Goal: Task Accomplishment & Management: Manage account settings

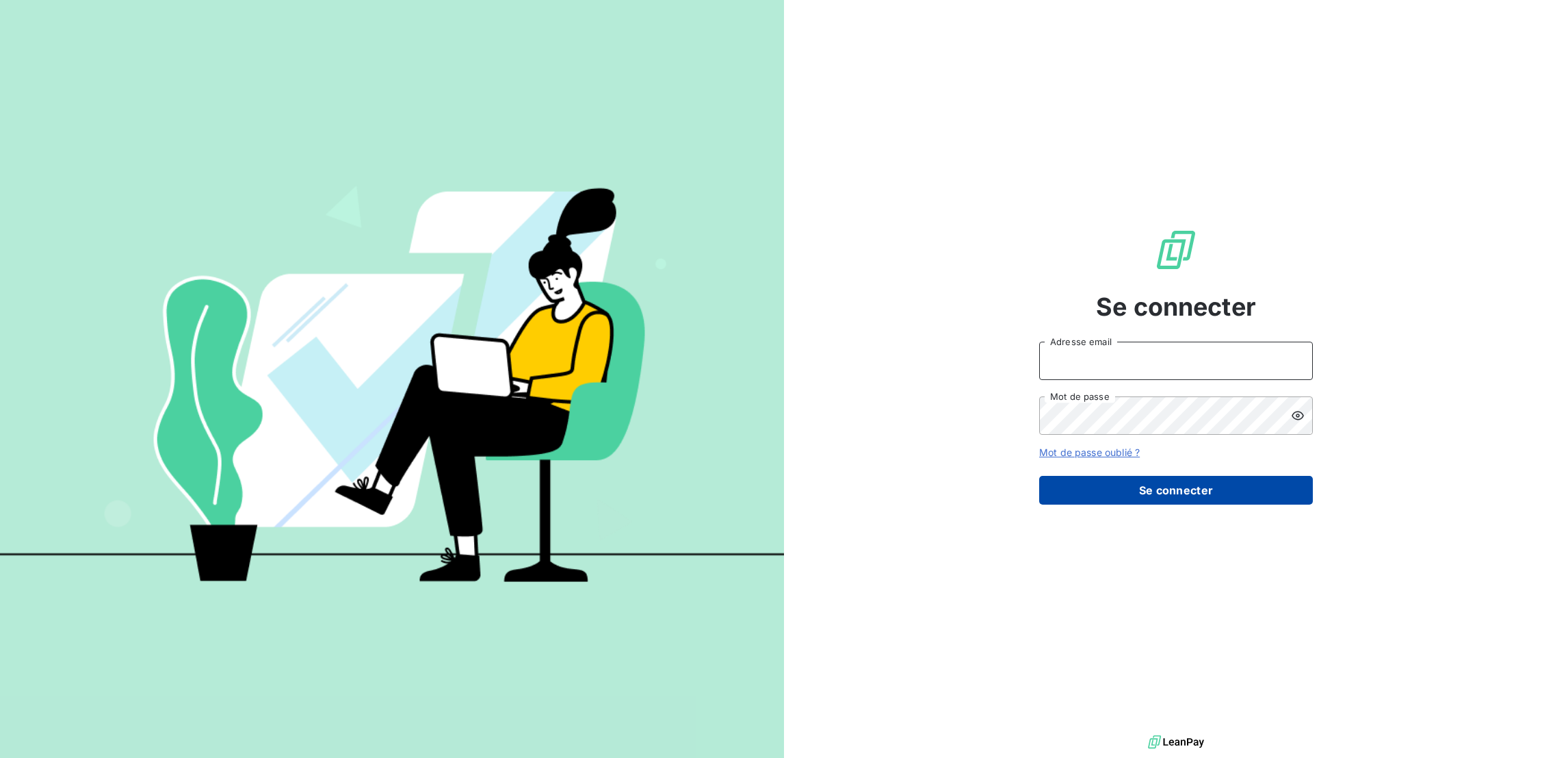
type input "acattan@cfa-afia.fr"
click at [1163, 475] on button "Se connecter" at bounding box center [1176, 490] width 273 height 29
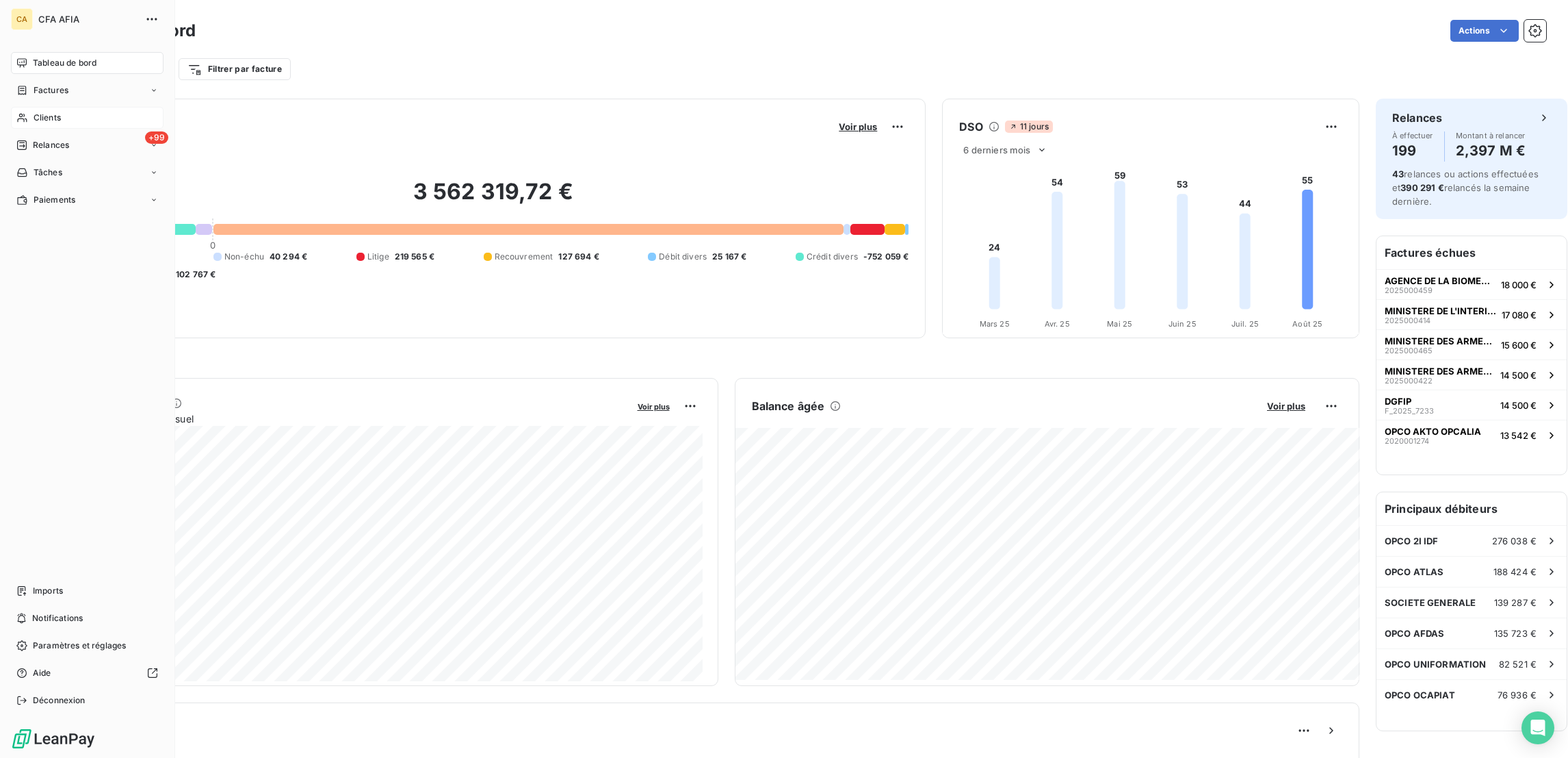
click at [20, 112] on icon at bounding box center [22, 118] width 11 height 11
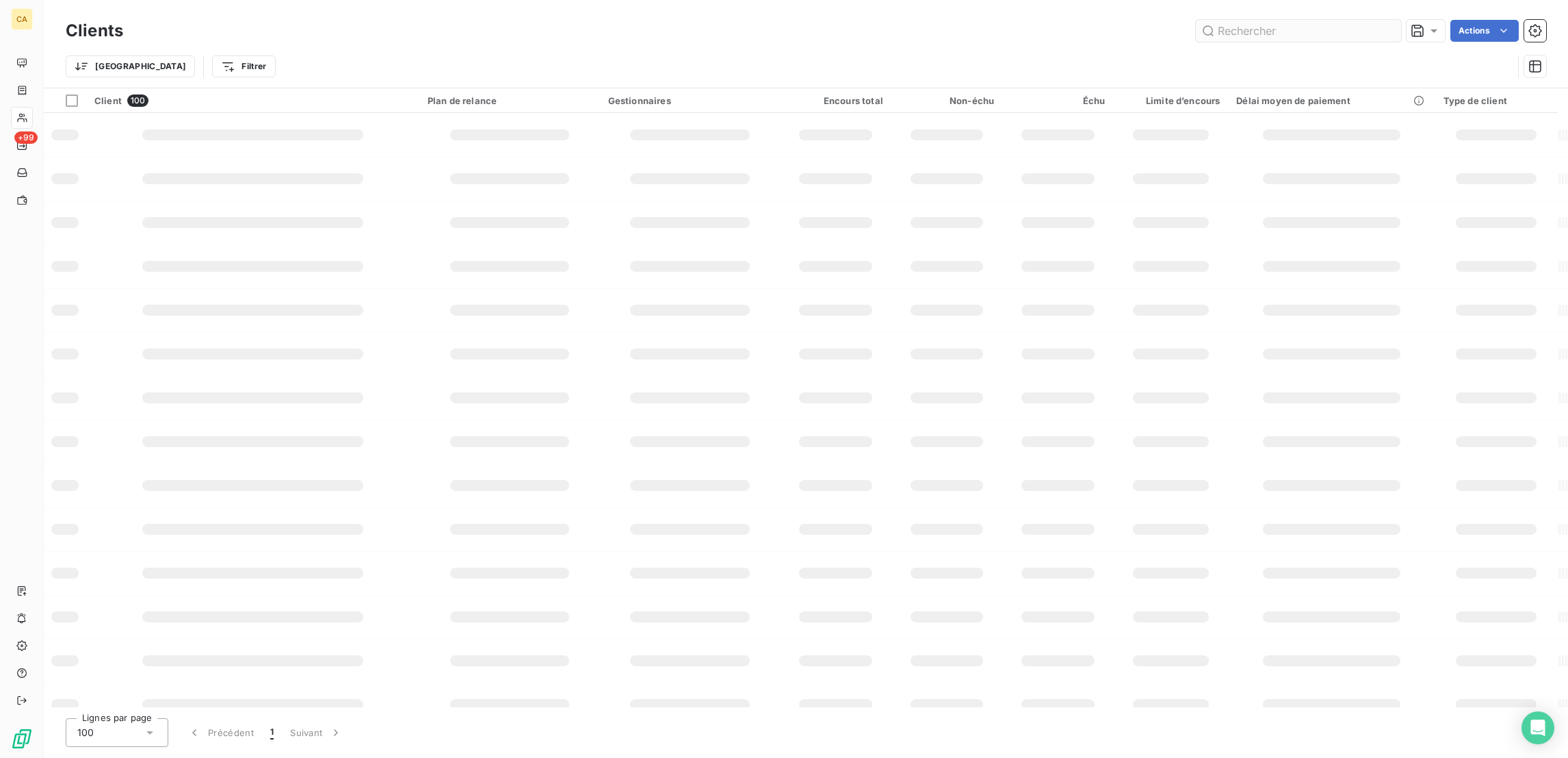
click at [1362, 24] on input "text" at bounding box center [1298, 30] width 205 height 22
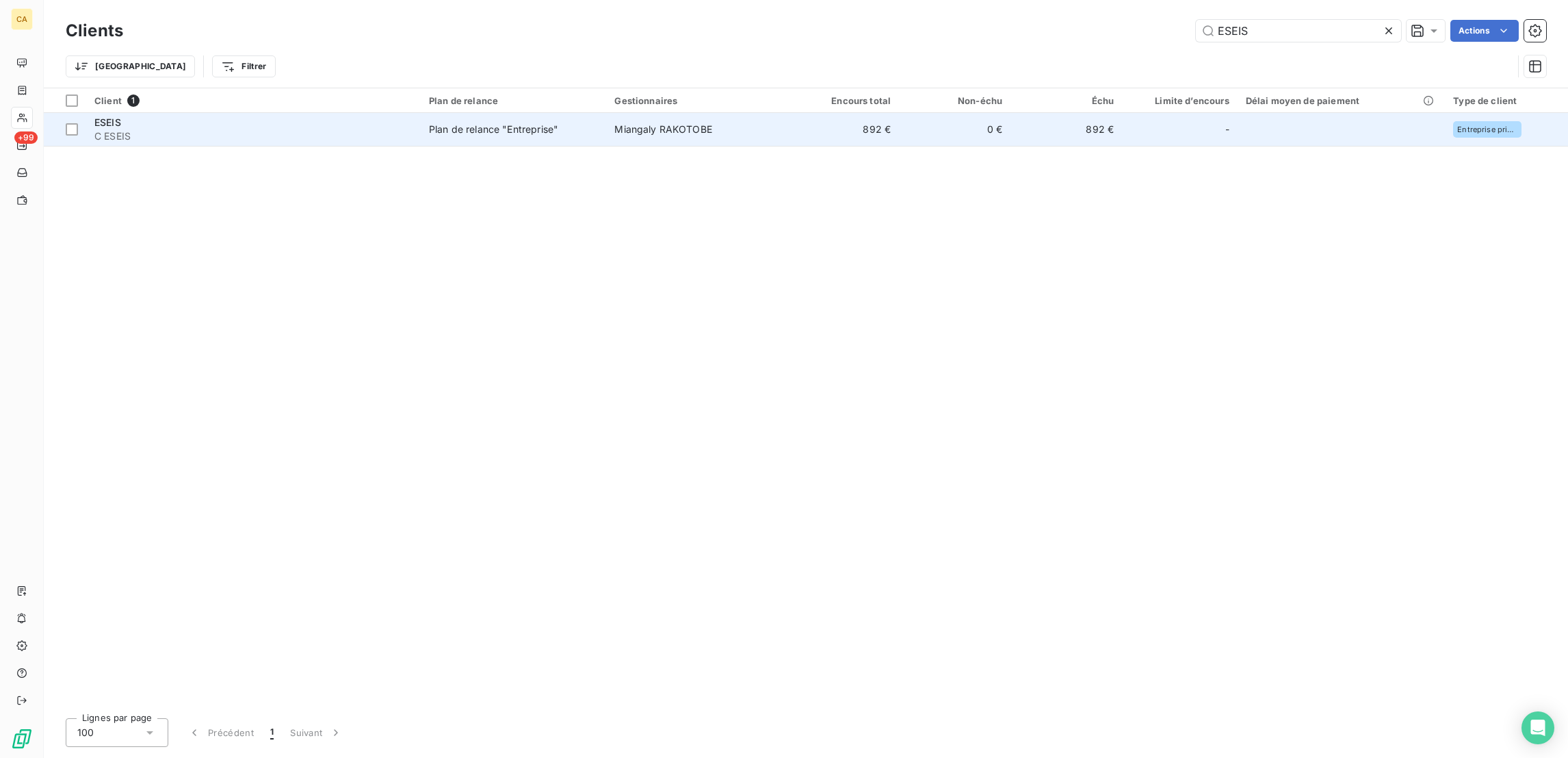
type input "ESEIS"
click at [915, 113] on td "0 €" at bounding box center [954, 129] width 112 height 33
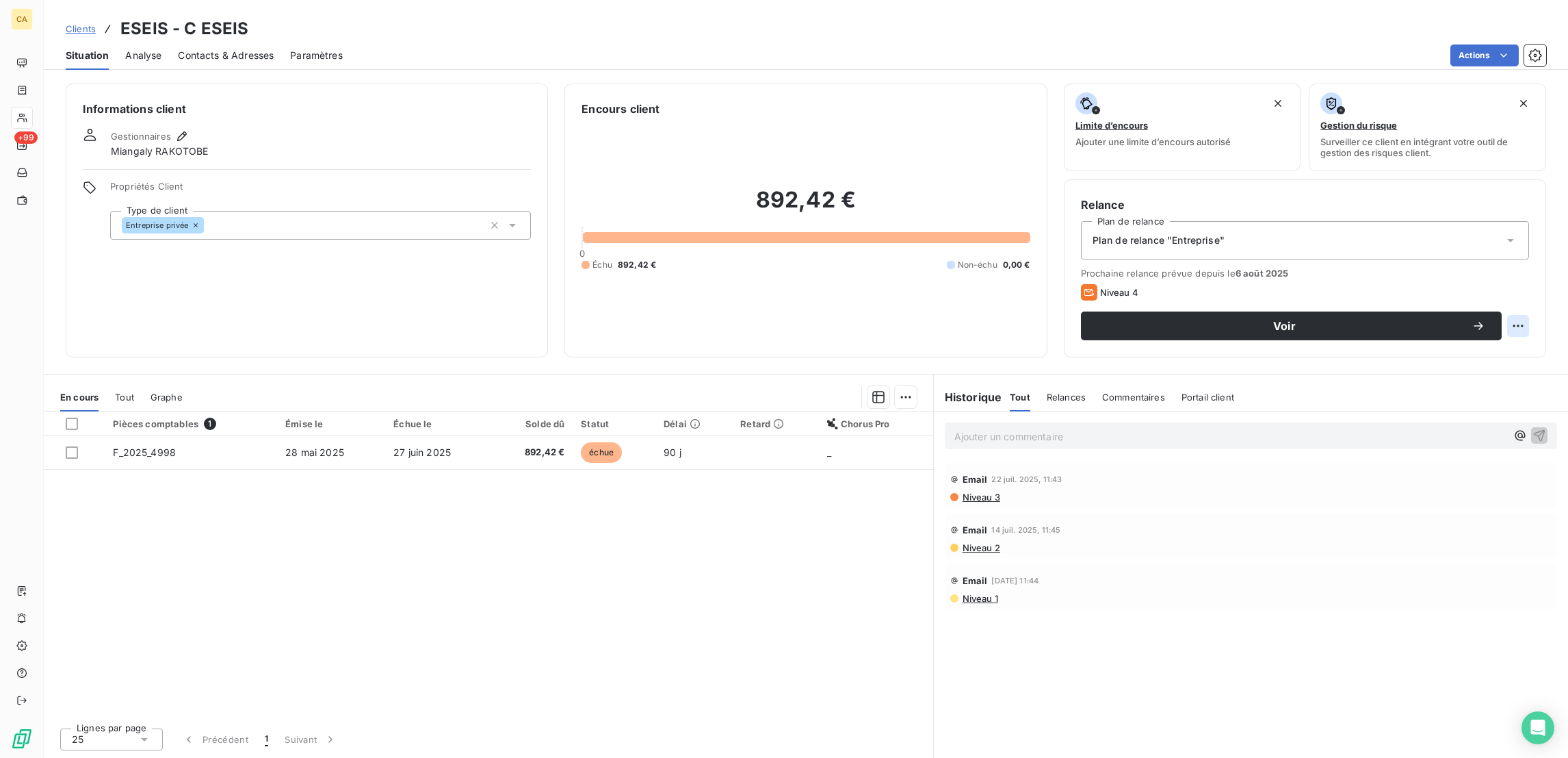
click at [1526, 264] on html "CA +99 Clients ESEIS - C ESEIS Situation Analyse Contacts & Adresses Paramètres…" at bounding box center [784, 379] width 1568 height 758
click at [1500, 298] on div "Replanifier cette action" at bounding box center [1476, 298] width 122 height 22
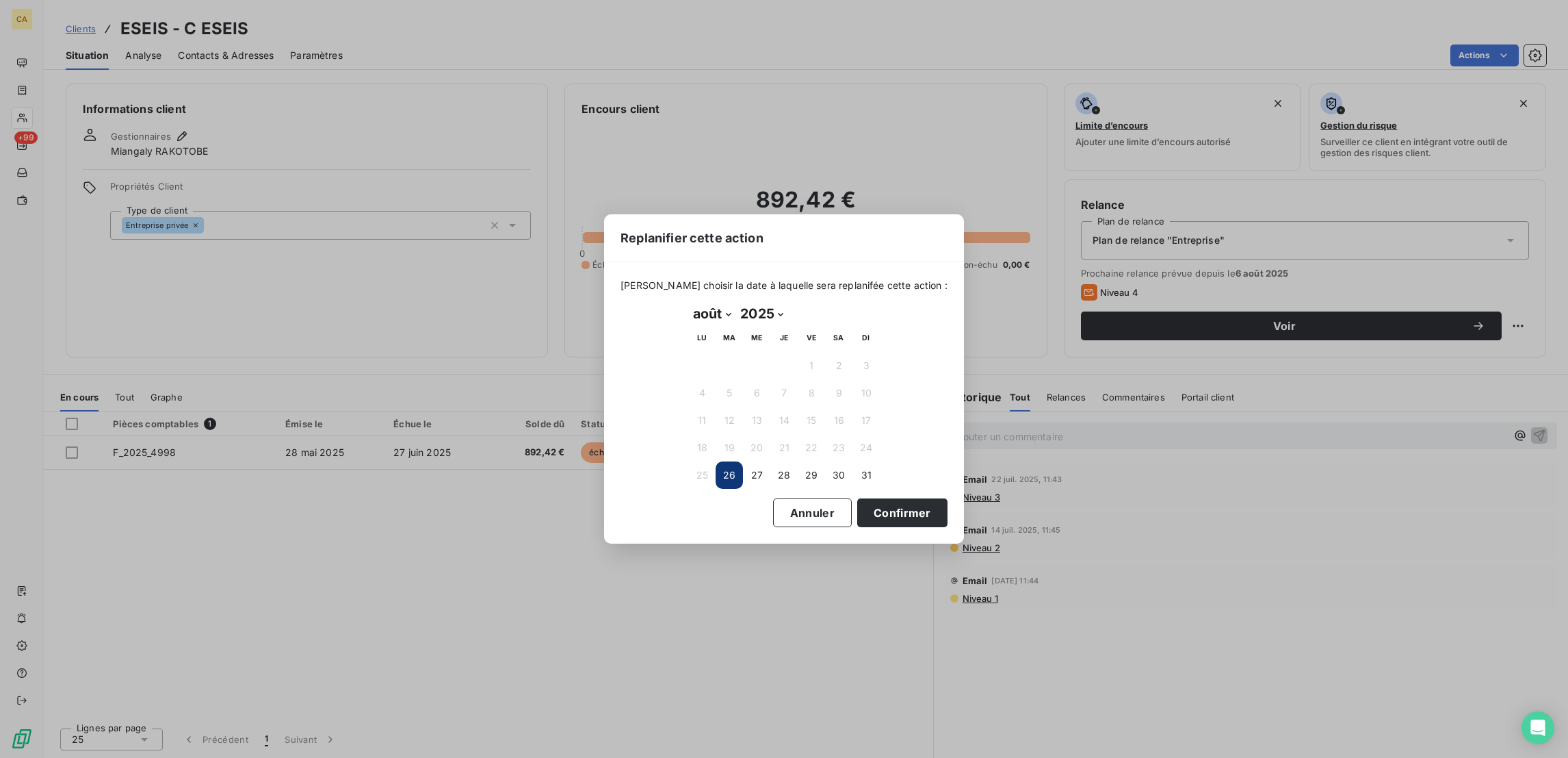
click at [709, 317] on select "janvier février mars avril mai juin juillet août septembre octobre novembre déc…" at bounding box center [712, 313] width 47 height 22
select select "8"
click at [689, 303] on select "janvier février mars avril mai juin juillet août septembre octobre novembre déc…" at bounding box center [712, 313] width 47 height 22
click at [803, 387] on button "12" at bounding box center [812, 393] width 27 height 27
click at [857, 498] on button "Confirmer" at bounding box center [902, 513] width 90 height 29
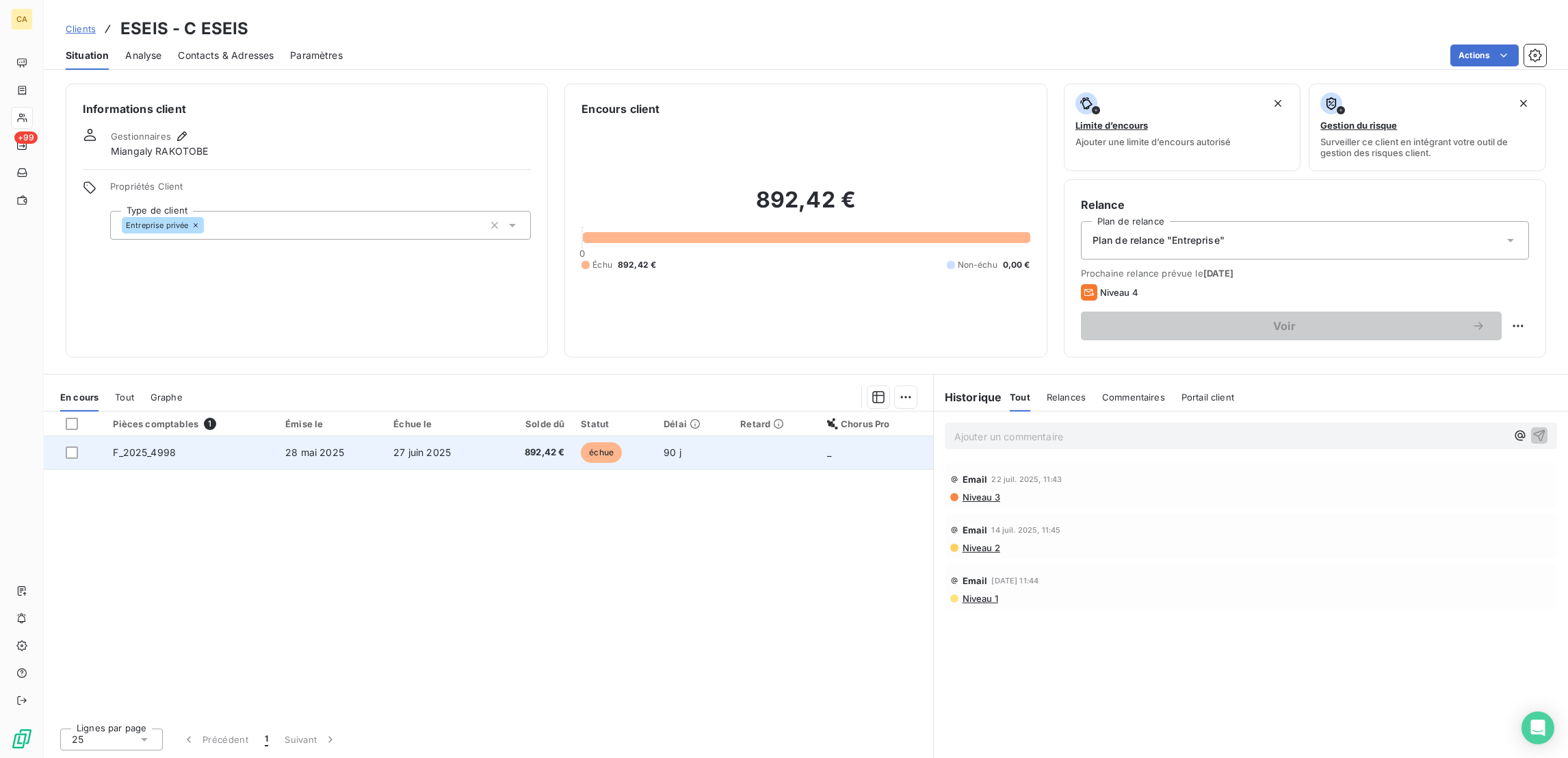
click at [601, 442] on span "échue" at bounding box center [601, 452] width 41 height 21
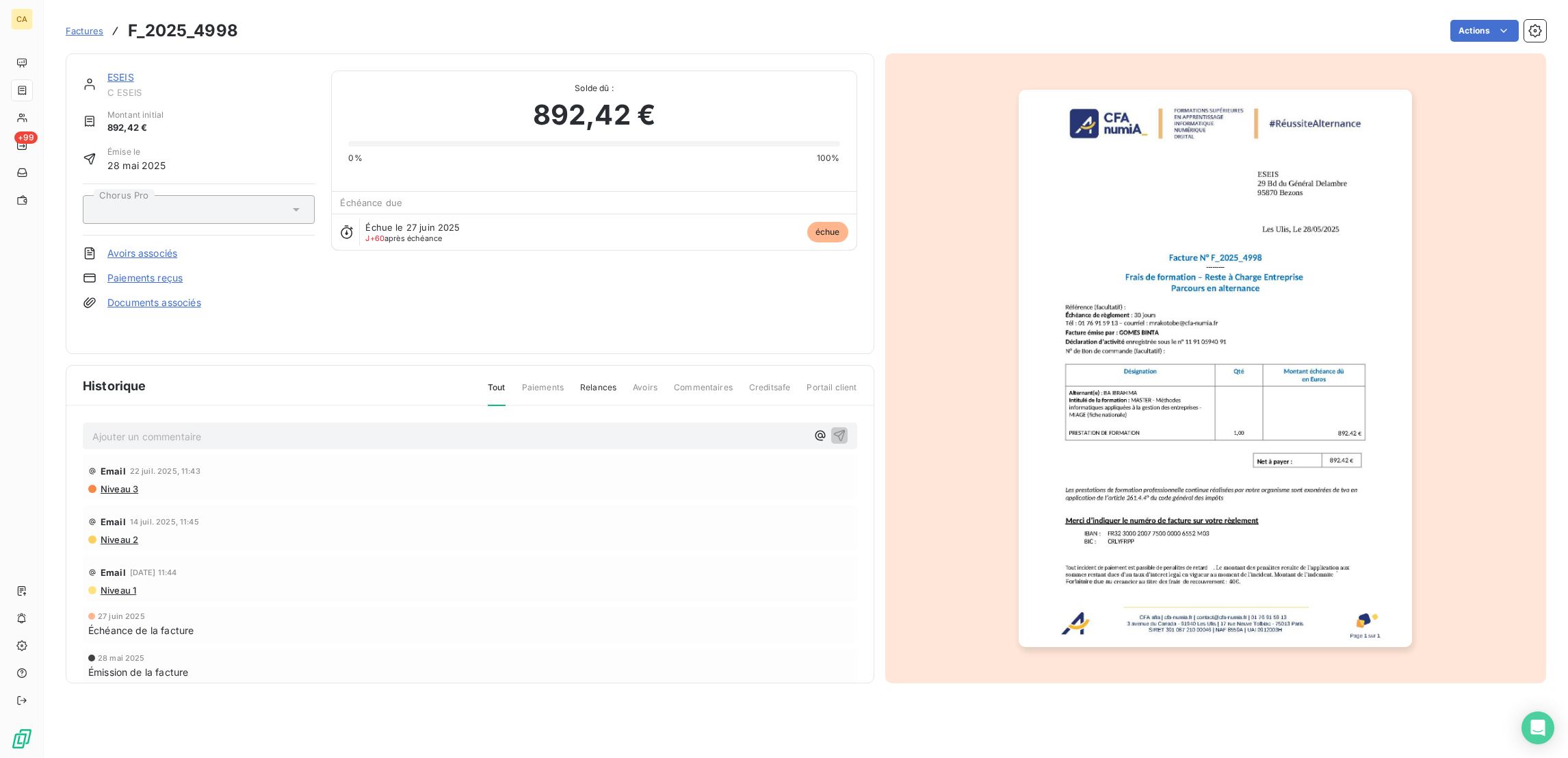
click at [198, 344] on div "ESEIS C ESEIS Montant initial 892,42 € Émise le [DATE] Chorus Pro Avoirs associ…" at bounding box center [470, 368] width 809 height 630
click at [226, 428] on p "Ajouter un commentaire ﻿" at bounding box center [450, 436] width 715 height 17
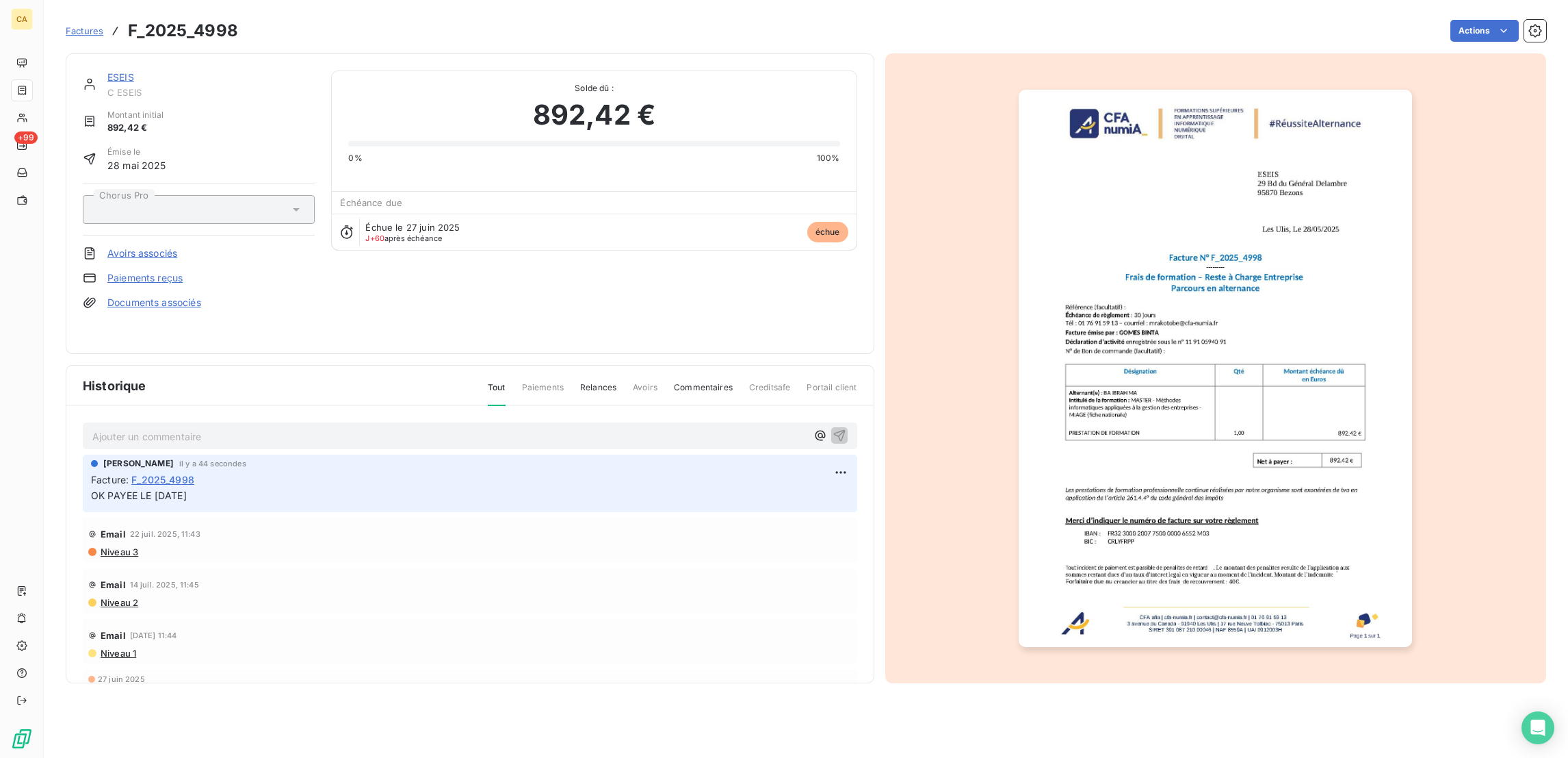
click at [107, 71] on link "ESEIS" at bounding box center [120, 77] width 27 height 11
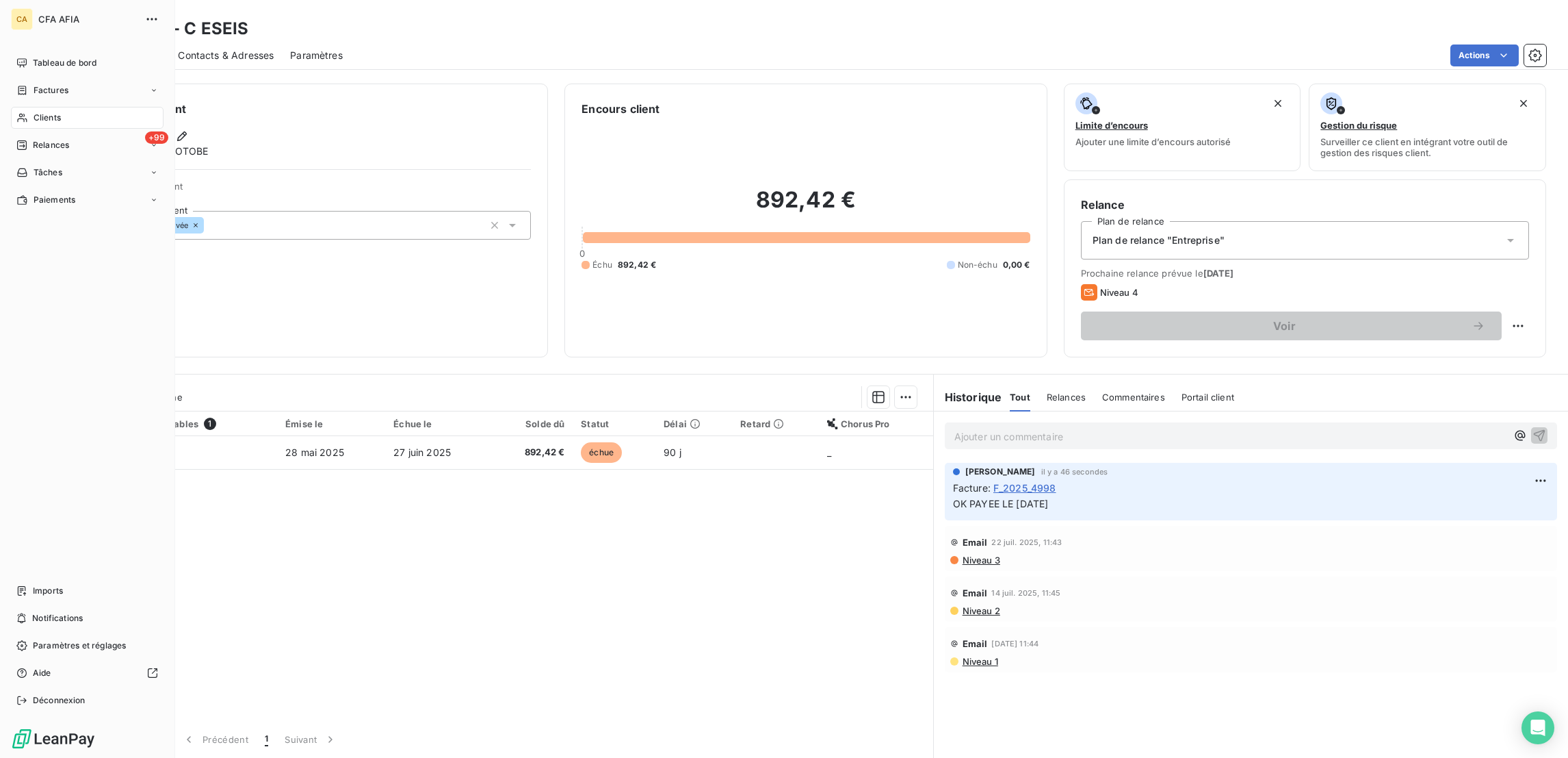
click at [19, 107] on div "Clients" at bounding box center [87, 118] width 153 height 22
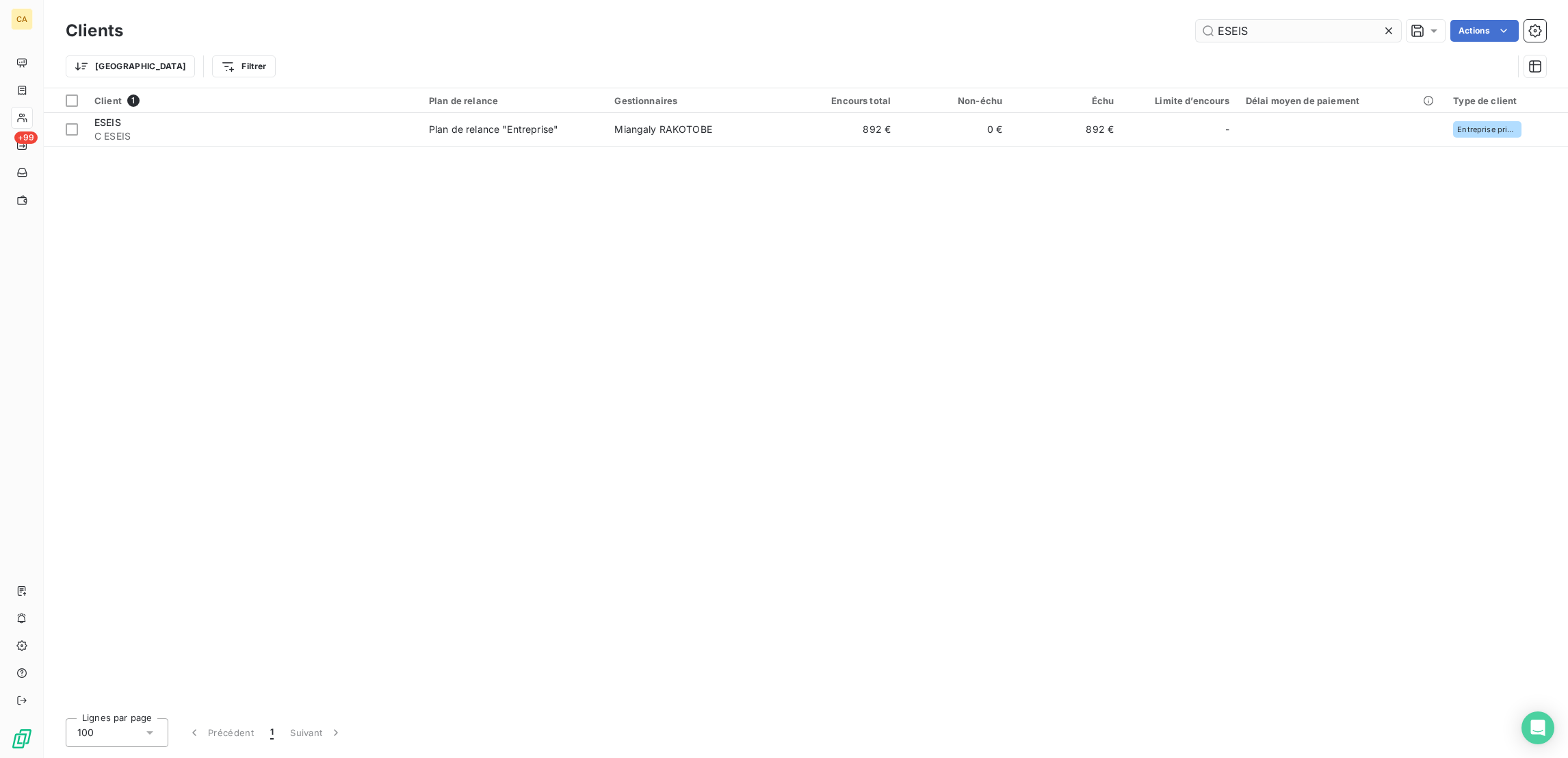
click at [1320, 31] on input "ESEIS" at bounding box center [1298, 30] width 205 height 22
type input "S"
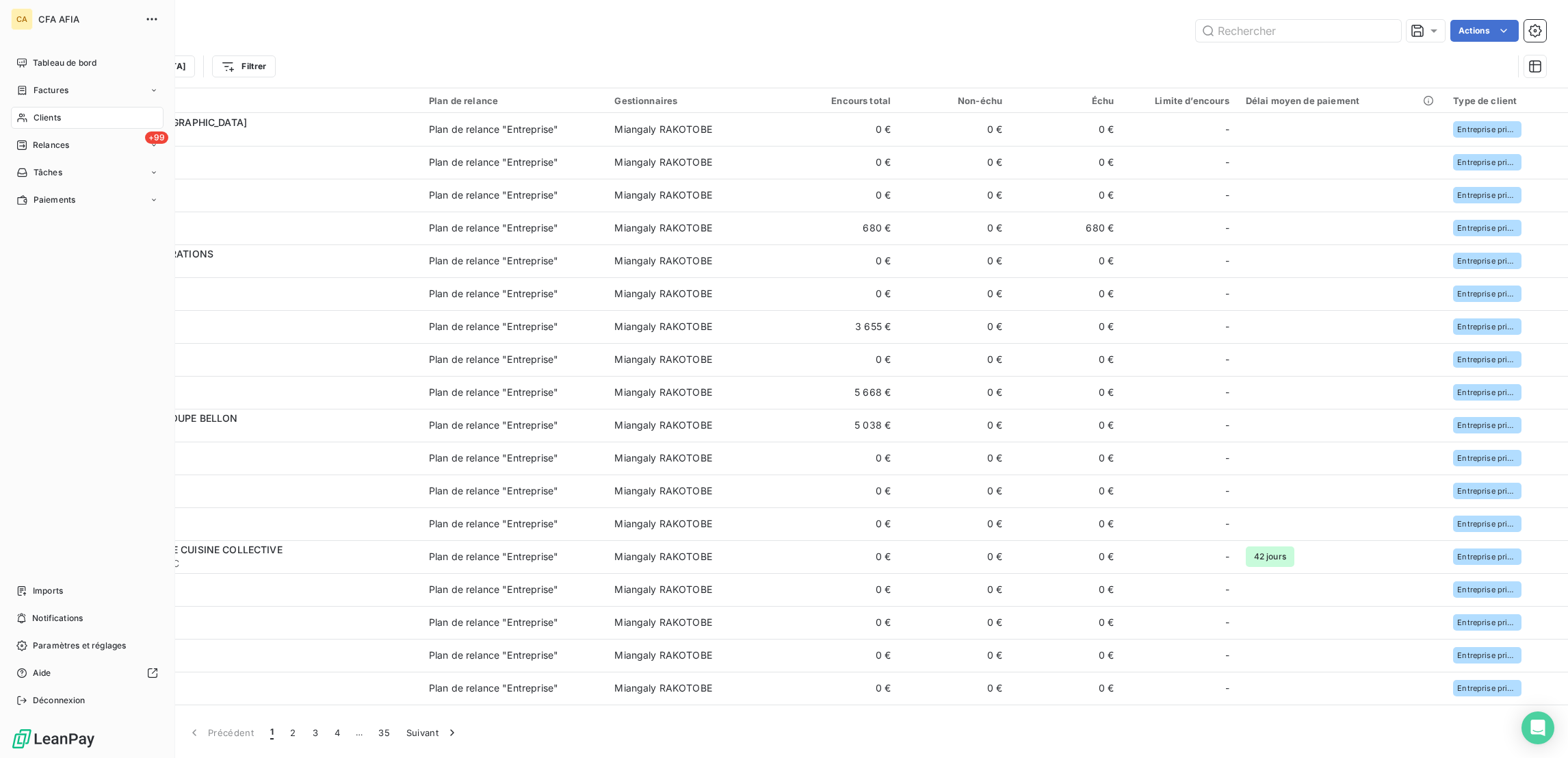
click at [24, 62] on nav "Tableau de bord Factures Clients +99 Relances Tâches Paiements" at bounding box center [87, 131] width 153 height 159
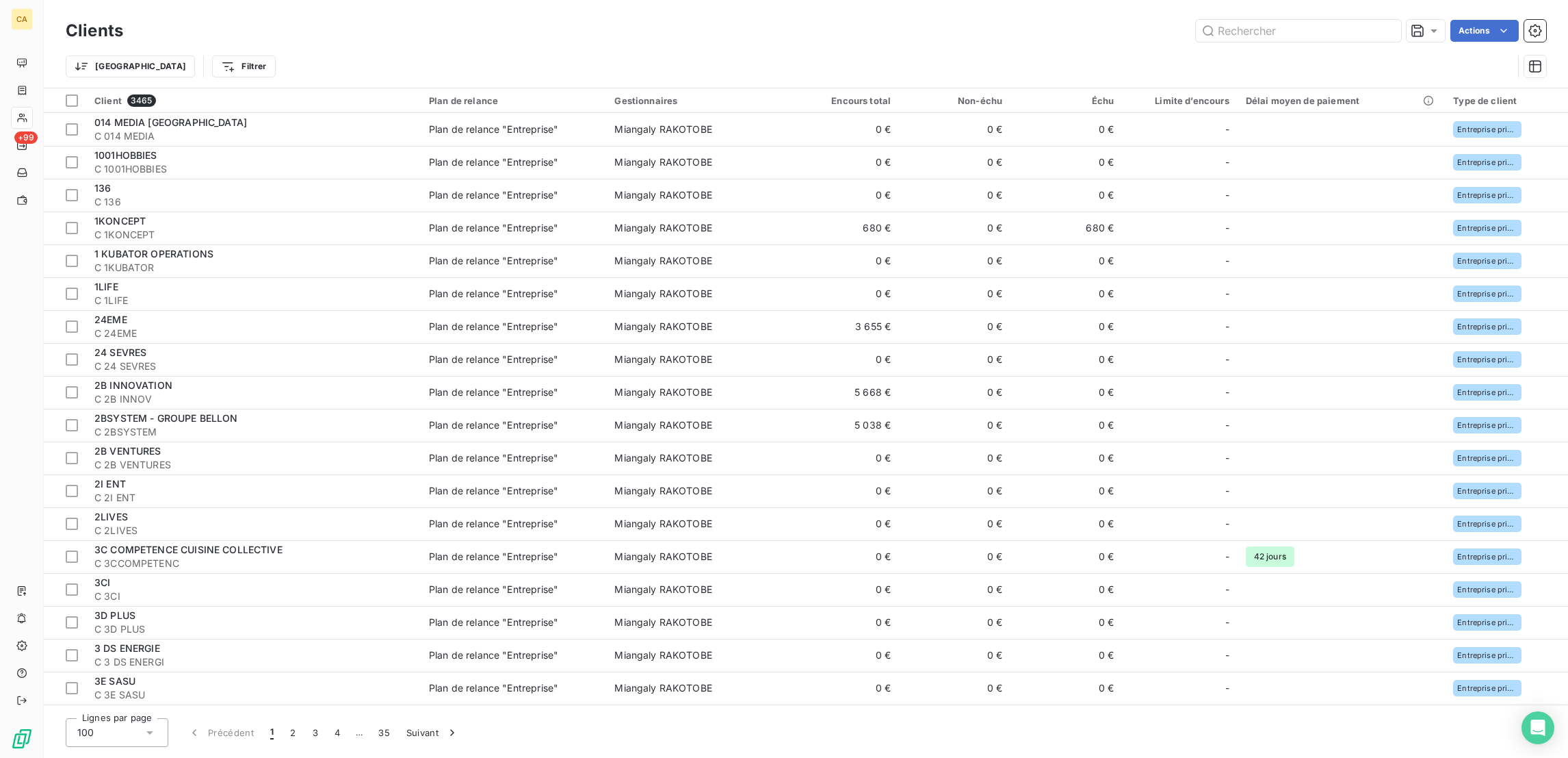
click at [2, 73] on div "CA +99" at bounding box center [22, 379] width 44 height 758
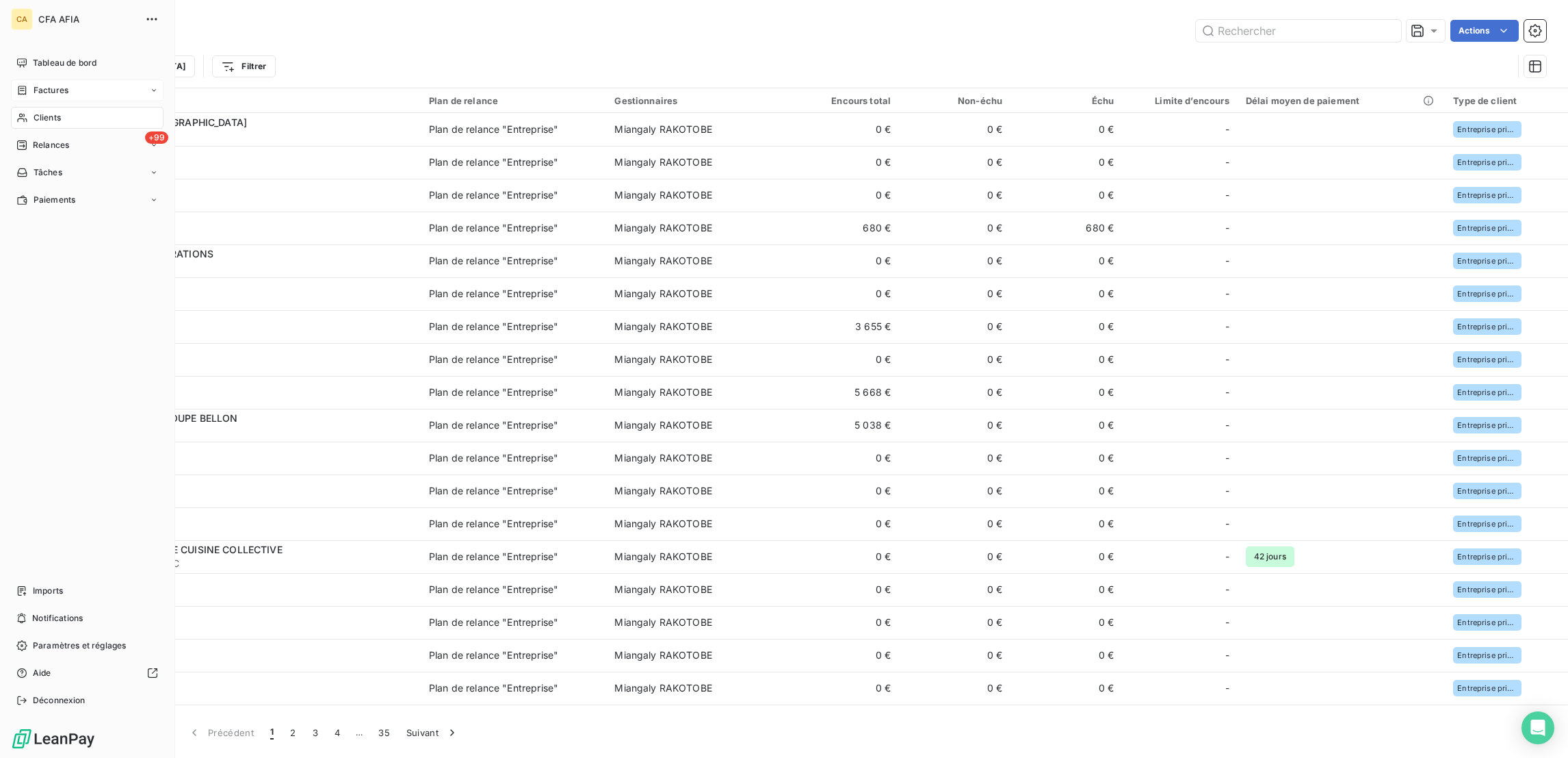
click at [39, 84] on span "Factures" at bounding box center [51, 90] width 35 height 12
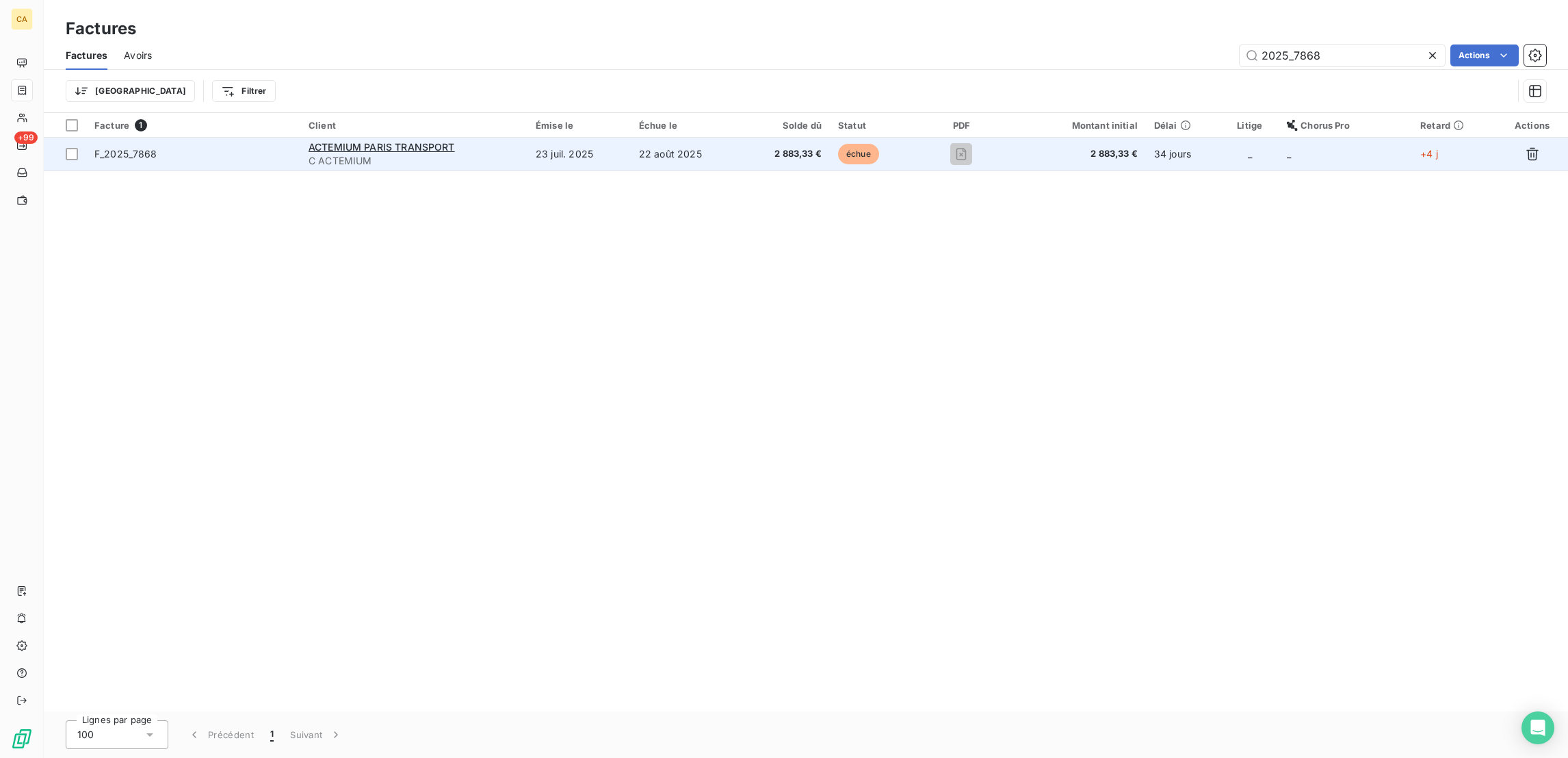
type input "2025_7868"
click at [579, 137] on td "23 juil. 2025" at bounding box center [579, 153] width 103 height 33
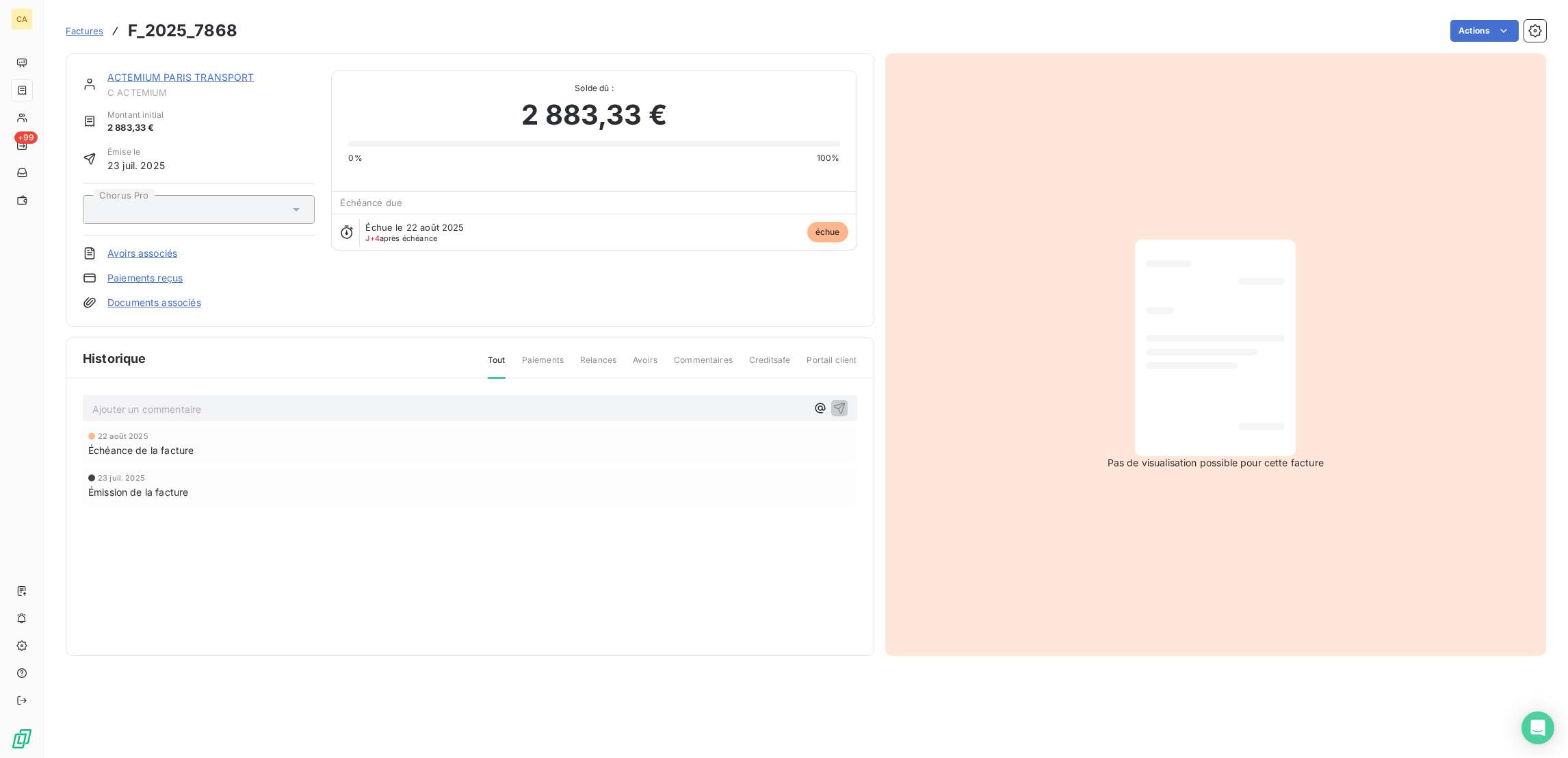
click at [320, 378] on div "Ajouter un commentaire ﻿ [DATE] Échéance de la facture [DATE] Émission de la fa…" at bounding box center [469, 469] width 807 height 182
click at [327, 399] on div "Ajouter un commentaire ﻿" at bounding box center [470, 408] width 756 height 18
click at [343, 400] on p "Ajouter un commentaire ﻿" at bounding box center [450, 409] width 715 height 17
click at [306, 400] on p "OK PAYEE LE 25" at bounding box center [450, 408] width 715 height 16
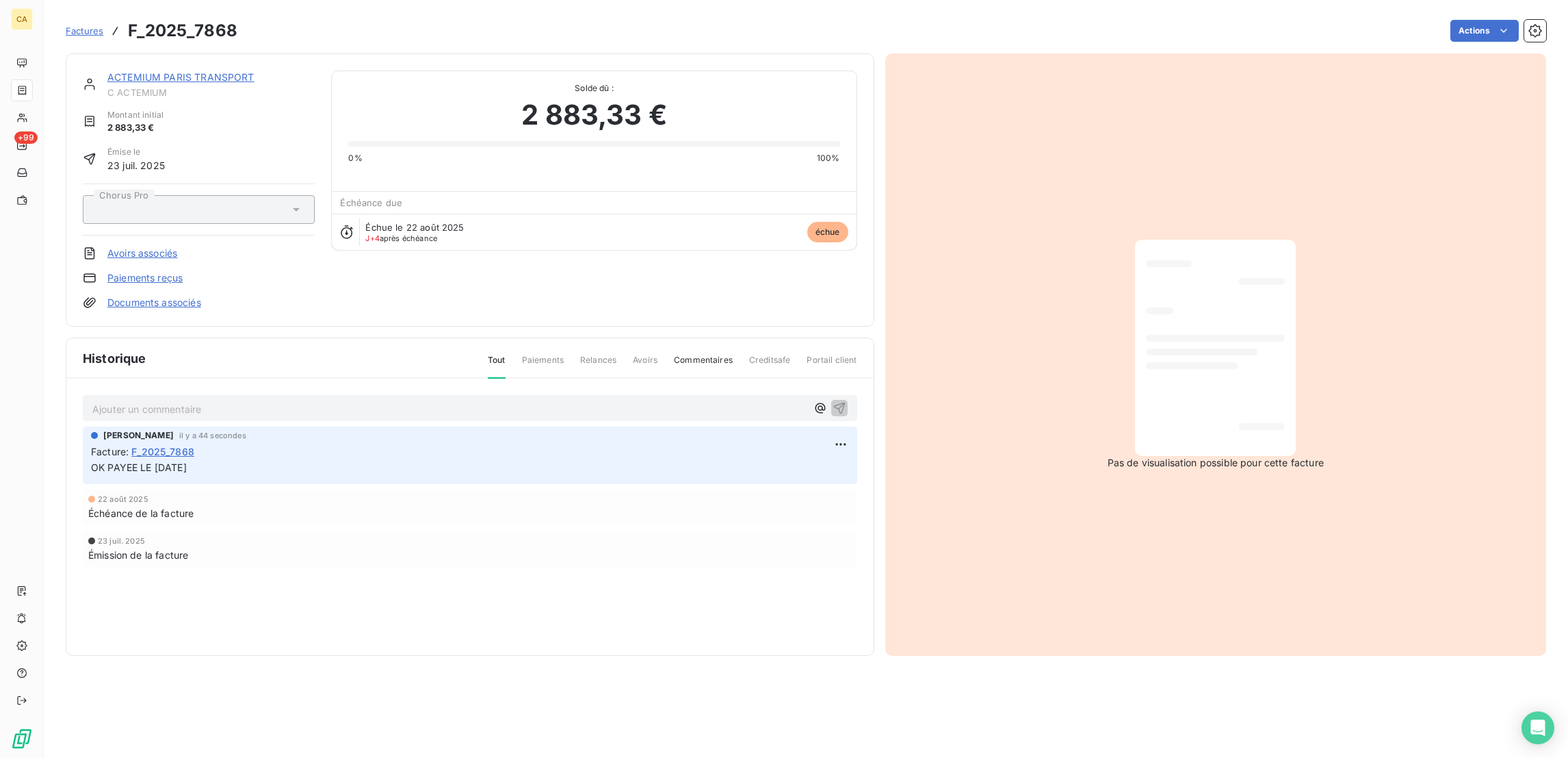
click at [202, 53] on div "ACTEMIUM PARIS TRANSPORT C ACTEMIUM Montant initial 2 883,33 € Émise le [DATE] …" at bounding box center [470, 190] width 809 height 273
click at [208, 60] on div "ACTEMIUM PARIS TRANSPORT C ACTEMIUM Montant initial 2 883,33 € Émise le [DATE] …" at bounding box center [470, 190] width 809 height 273
click at [208, 87] on span "C ACTEMIUM" at bounding box center [210, 92] width 207 height 11
click at [219, 71] on link "ACTEMIUM PARIS TRANSPORT" at bounding box center [181, 77] width 147 height 11
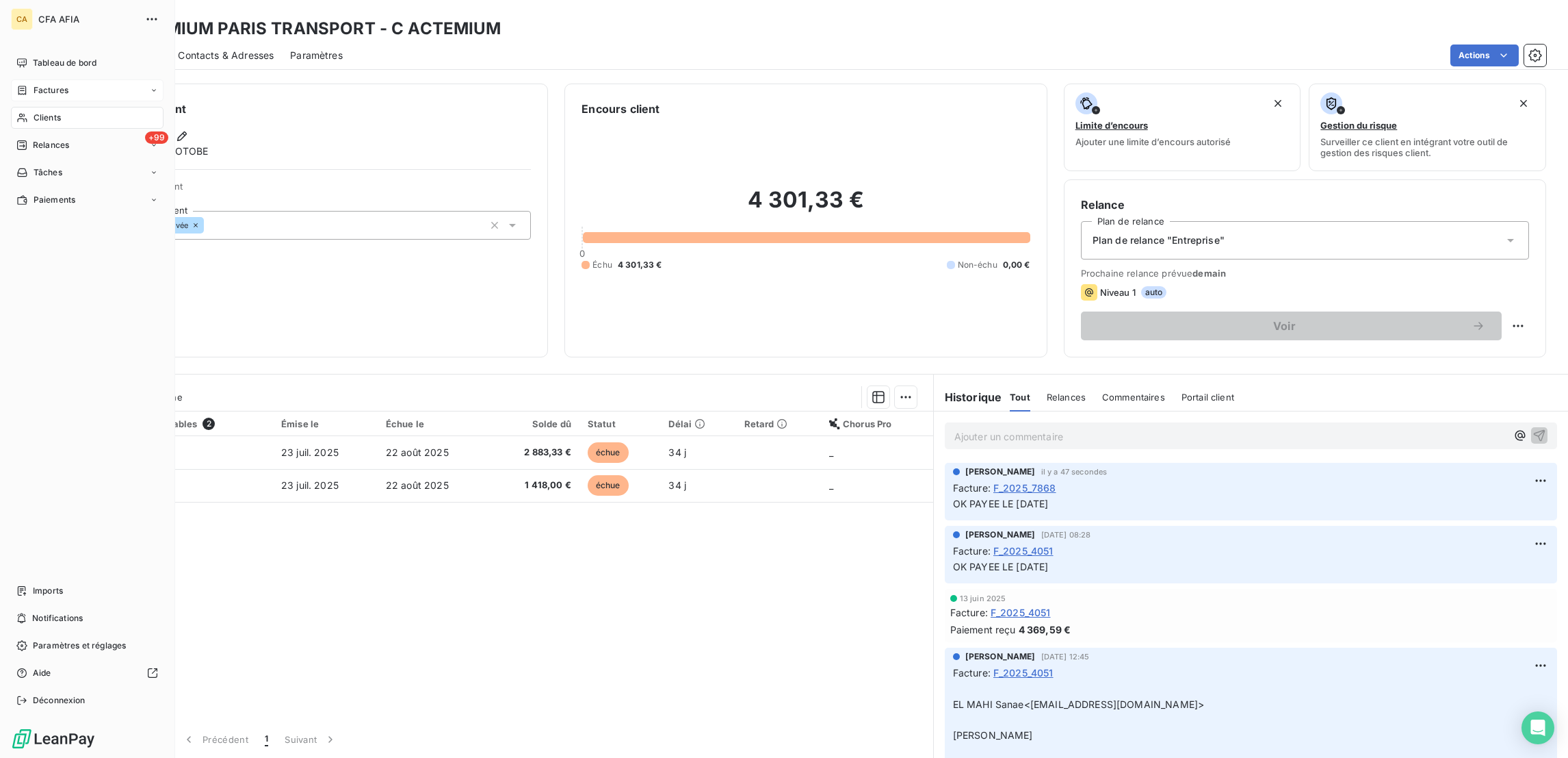
click at [17, 114] on icon at bounding box center [22, 118] width 10 height 9
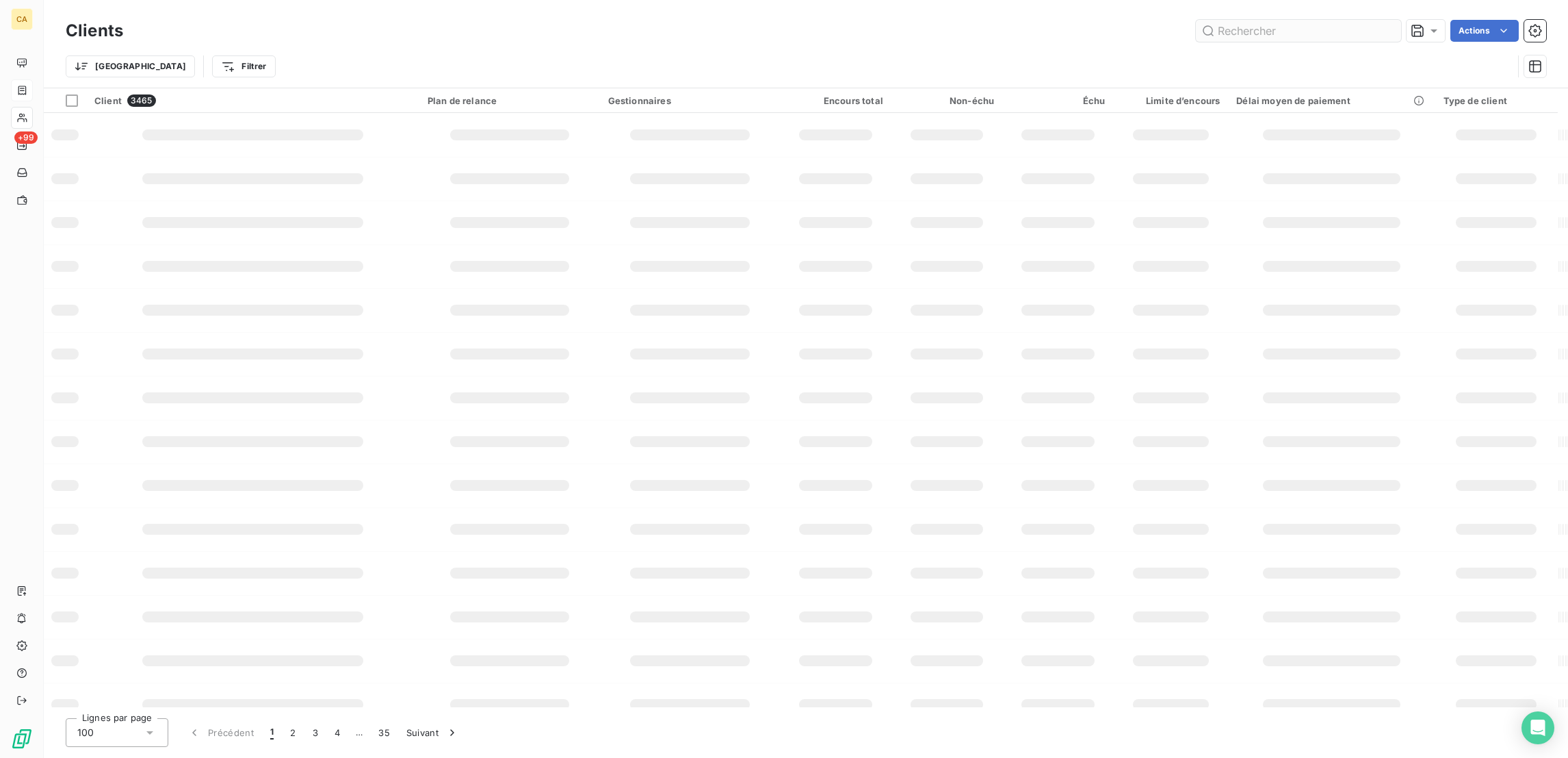
click at [1319, 24] on input "text" at bounding box center [1298, 30] width 205 height 22
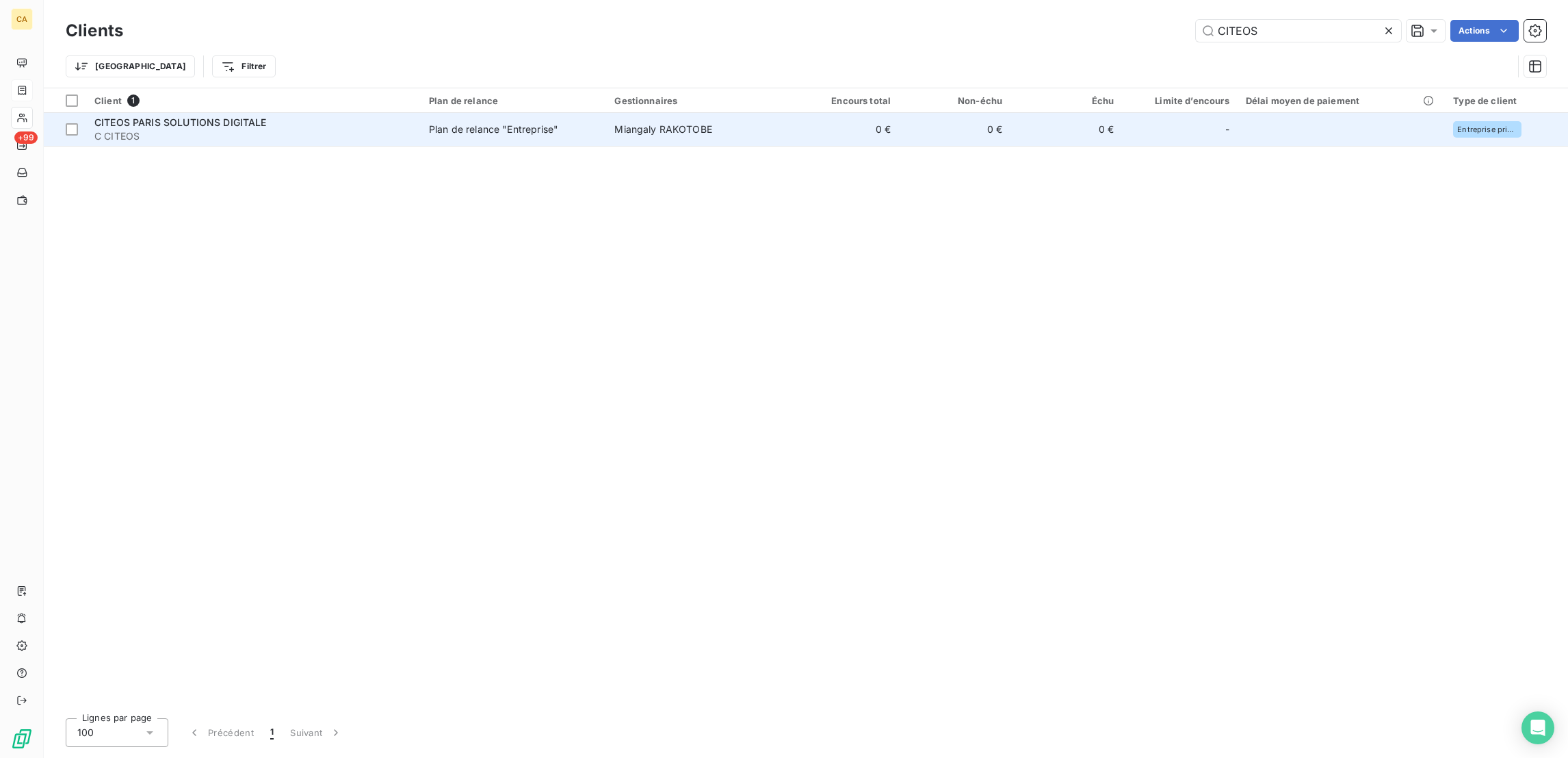
type input "CITEOS"
click at [793, 114] on td "0 €" at bounding box center [843, 129] width 112 height 33
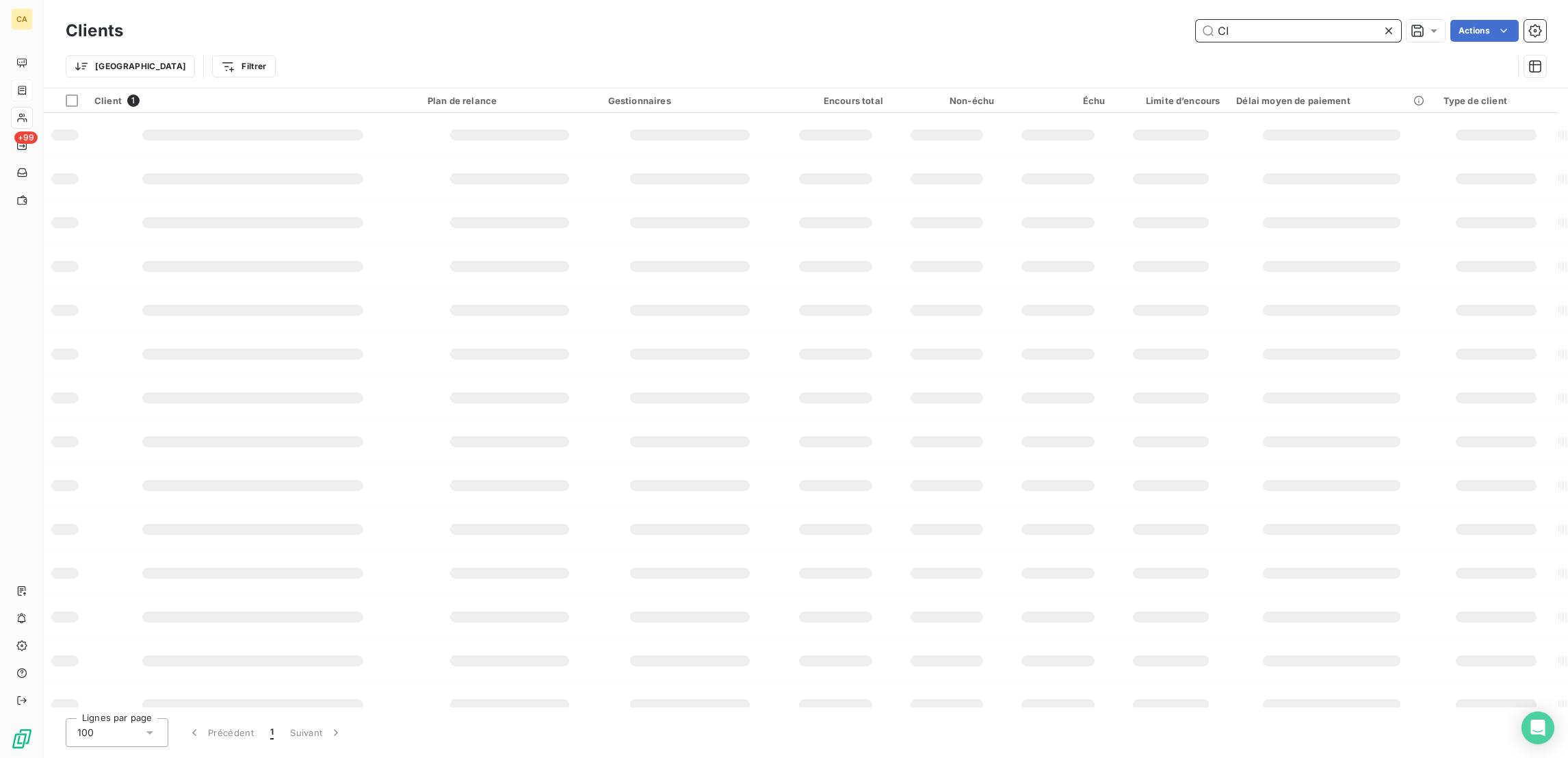
type input "C"
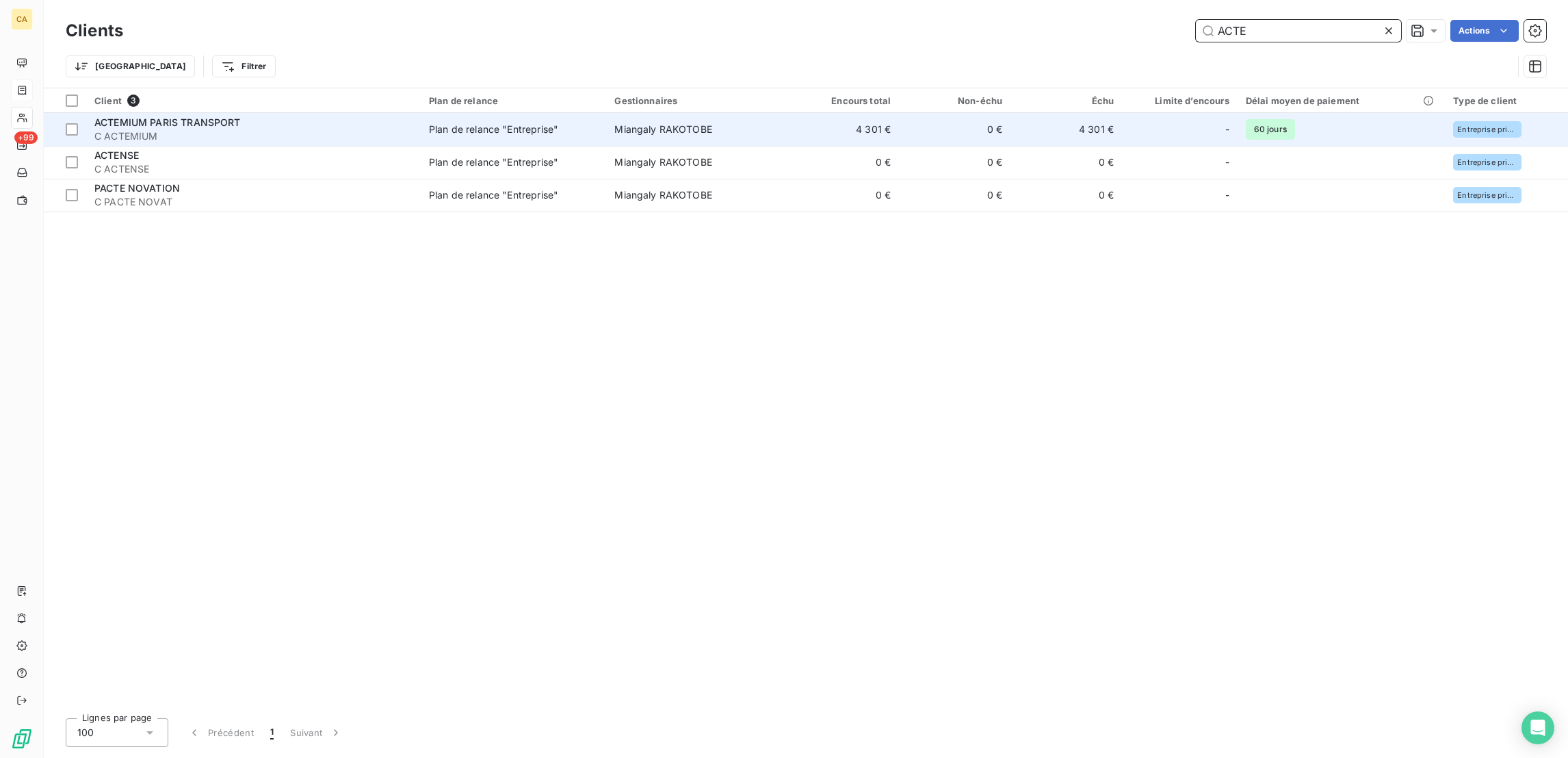
type input "ACTE"
click at [216, 116] on span "ACTEMIUM PARIS TRANSPORT" at bounding box center [167, 122] width 147 height 11
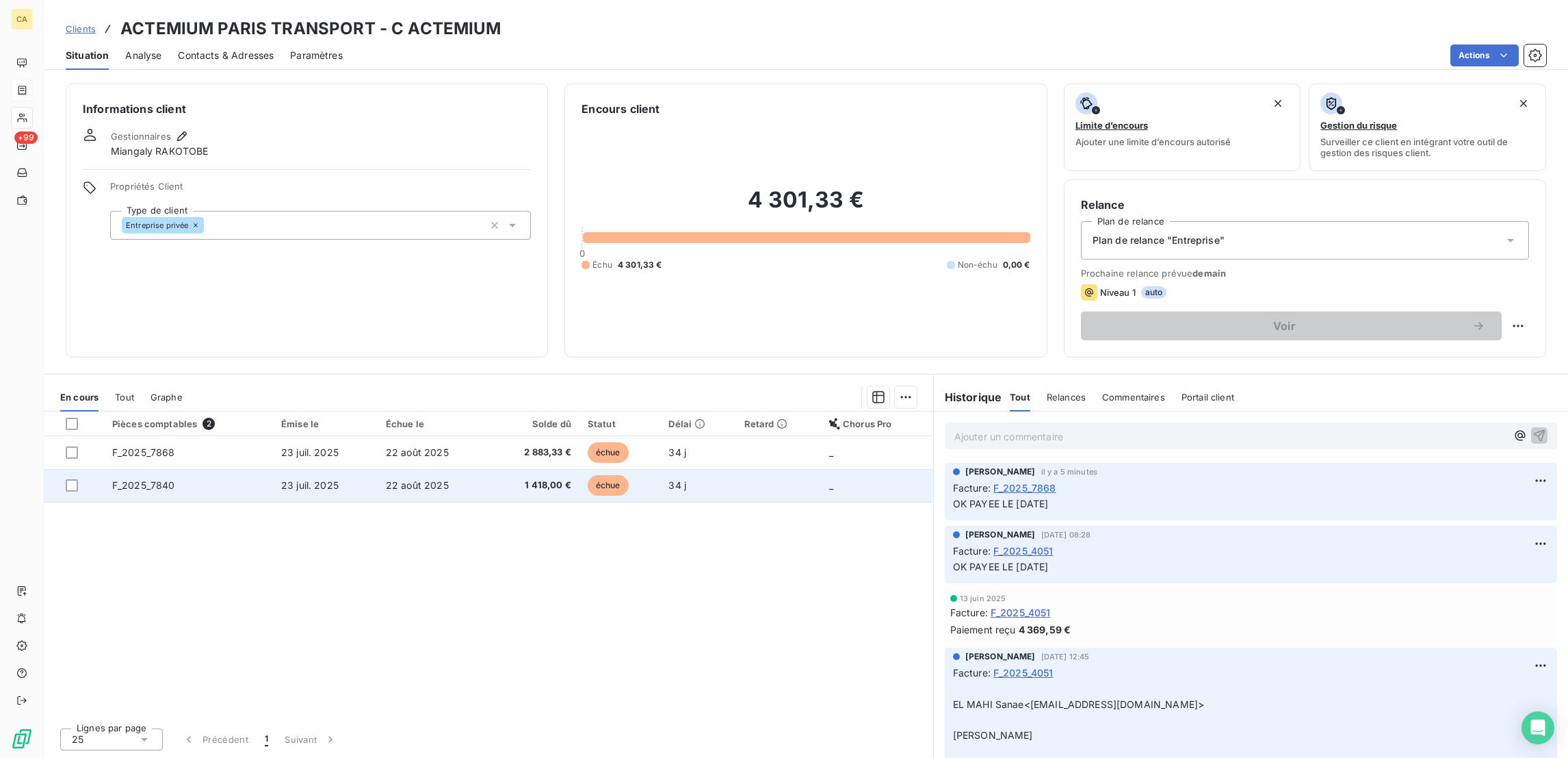
click at [171, 469] on td "F_2025_7840" at bounding box center [188, 485] width 169 height 33
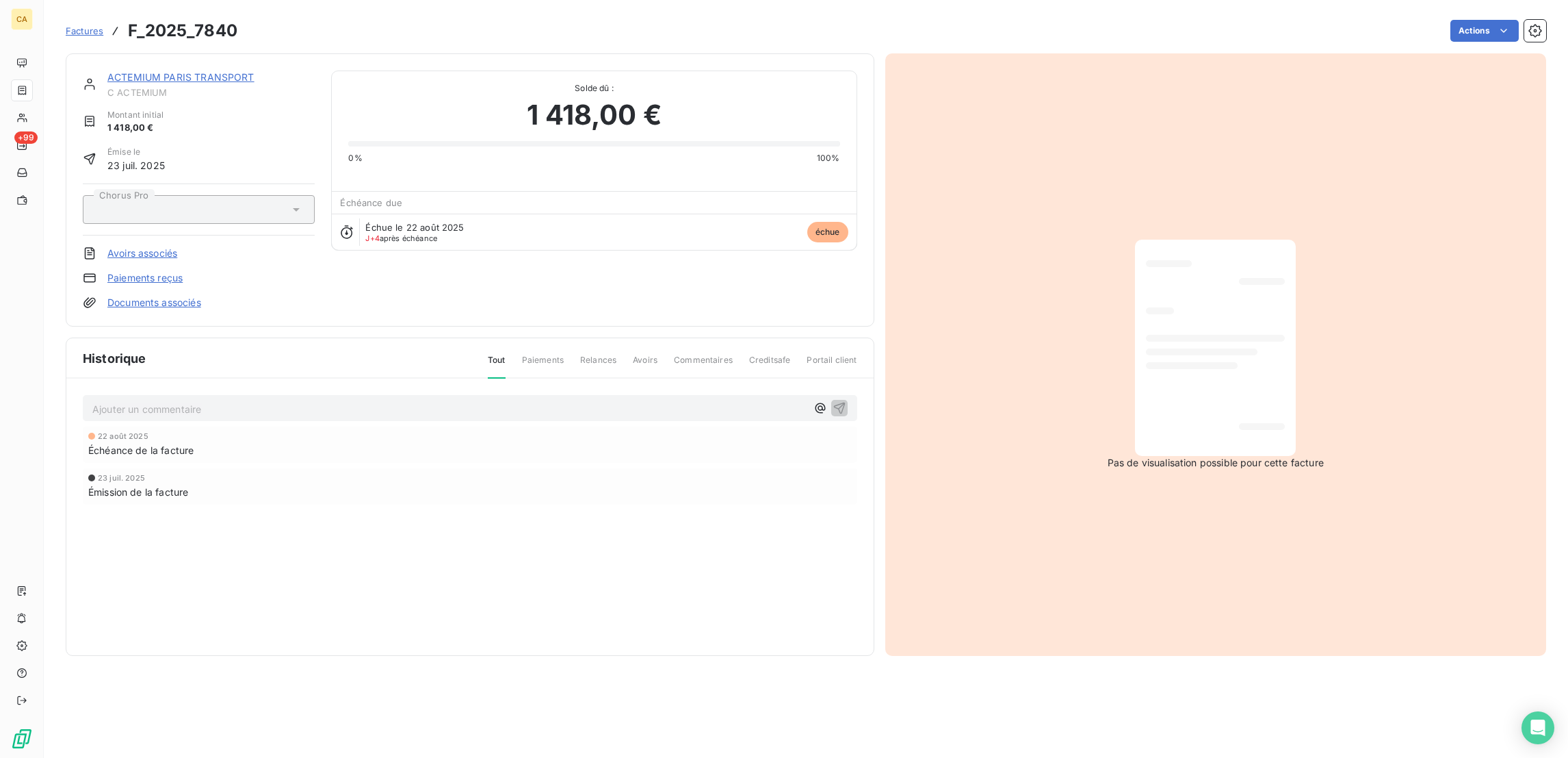
click at [169, 400] on p "Ajouter un commentaire ﻿" at bounding box center [450, 409] width 715 height 17
click at [220, 400] on p "Ajouter un commentaire ﻿" at bounding box center [450, 409] width 715 height 17
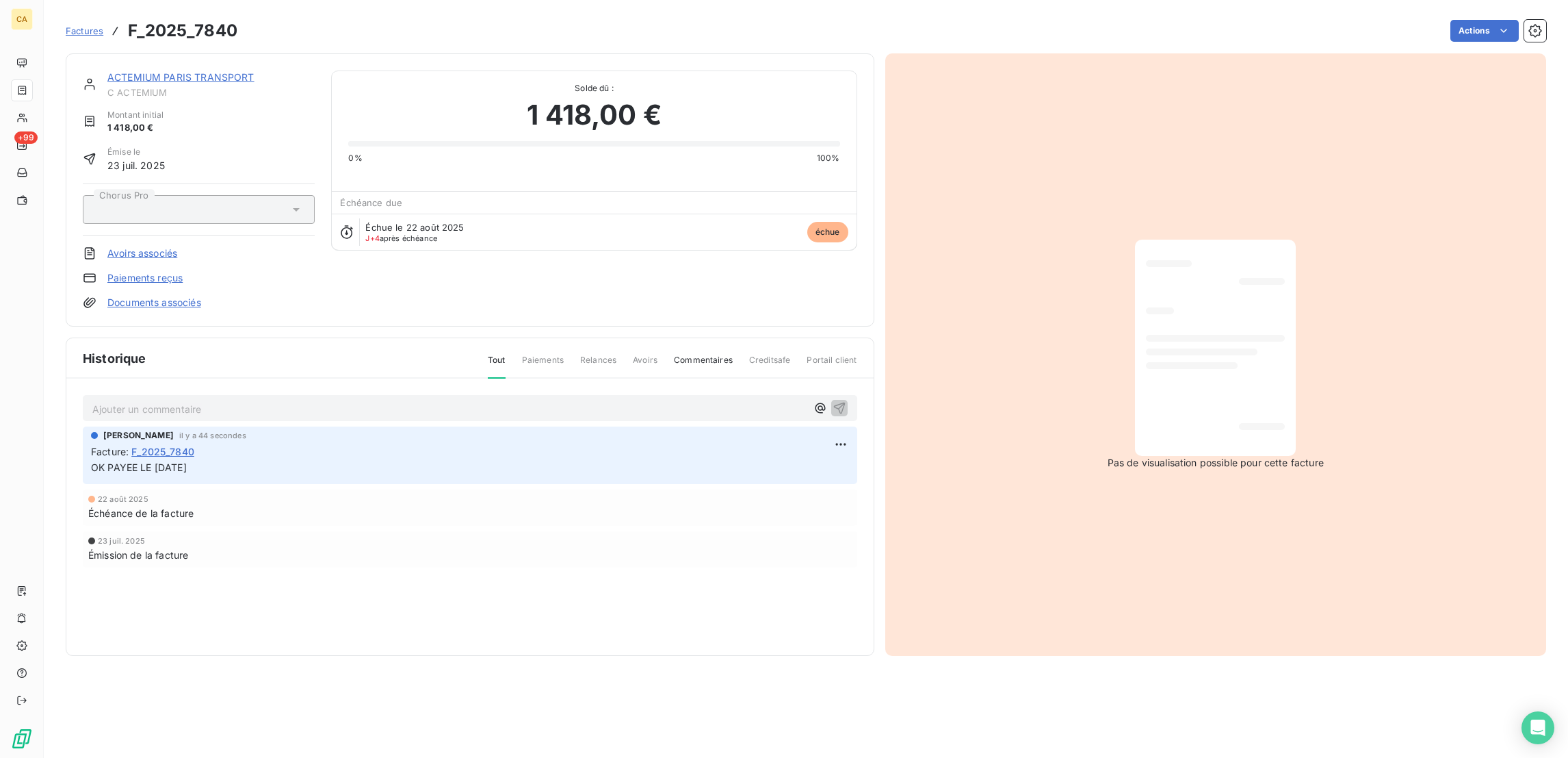
click at [190, 71] on link "ACTEMIUM PARIS TRANSPORT" at bounding box center [181, 77] width 147 height 11
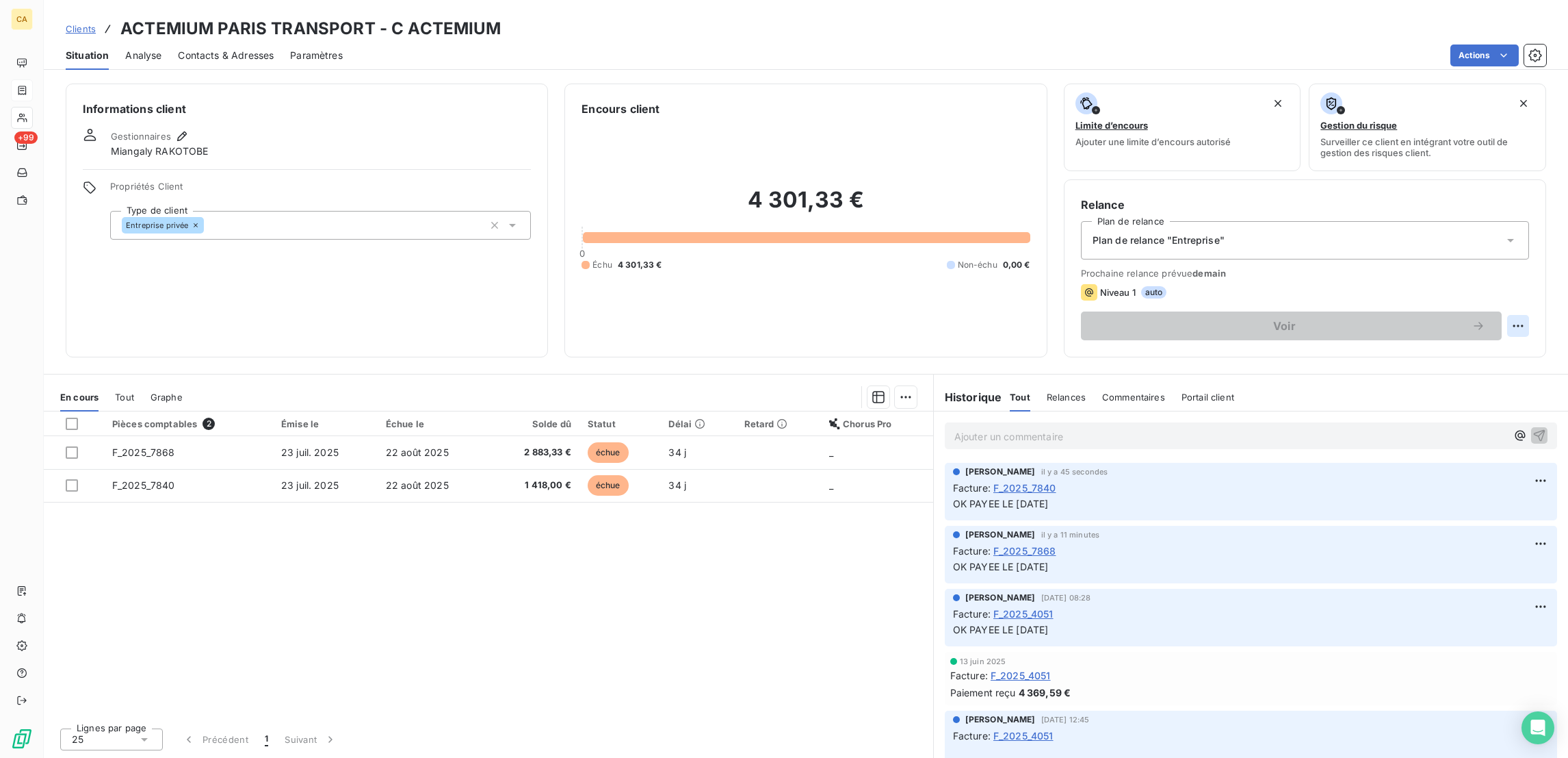
click at [1522, 270] on html "CA +99 Clients ACTEMIUM PARIS TRANSPORT - C ACTEMIUM Situation Analyse Contacts…" at bounding box center [784, 379] width 1568 height 758
click at [1483, 305] on div "Replanifier cette action" at bounding box center [1476, 298] width 134 height 33
click at [1476, 292] on div "Replanifier cette action" at bounding box center [1476, 298] width 122 height 22
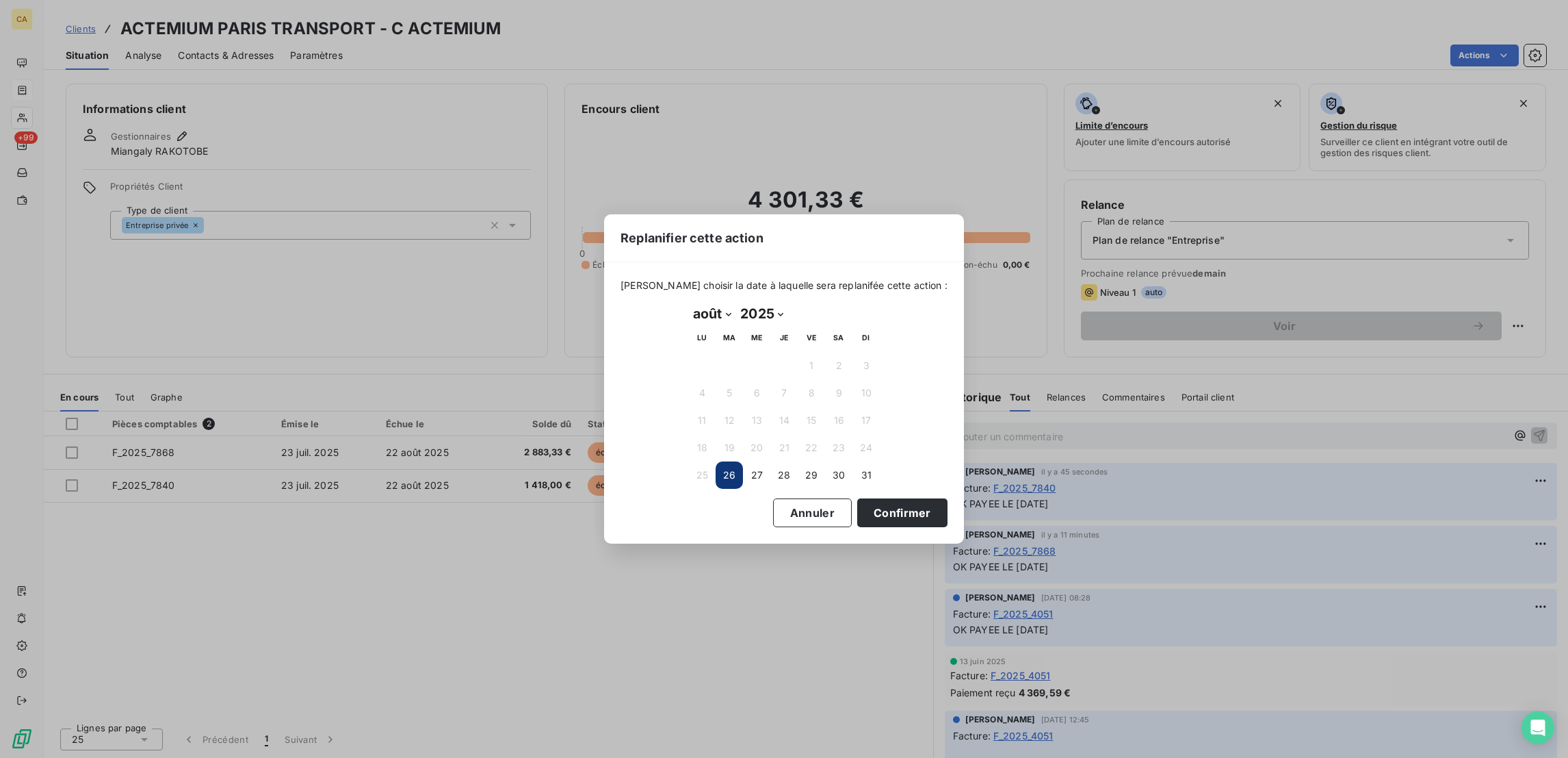
click at [705, 316] on select "janvier février mars avril mai juin juillet août septembre octobre novembre déc…" at bounding box center [712, 313] width 47 height 22
select select "8"
click at [689, 303] on select "janvier février mars avril mai juin juillet août septembre octobre novembre déc…" at bounding box center [712, 313] width 47 height 22
click at [807, 406] on button "19" at bounding box center [812, 420] width 27 height 27
click at [816, 422] on button "19" at bounding box center [812, 420] width 27 height 27
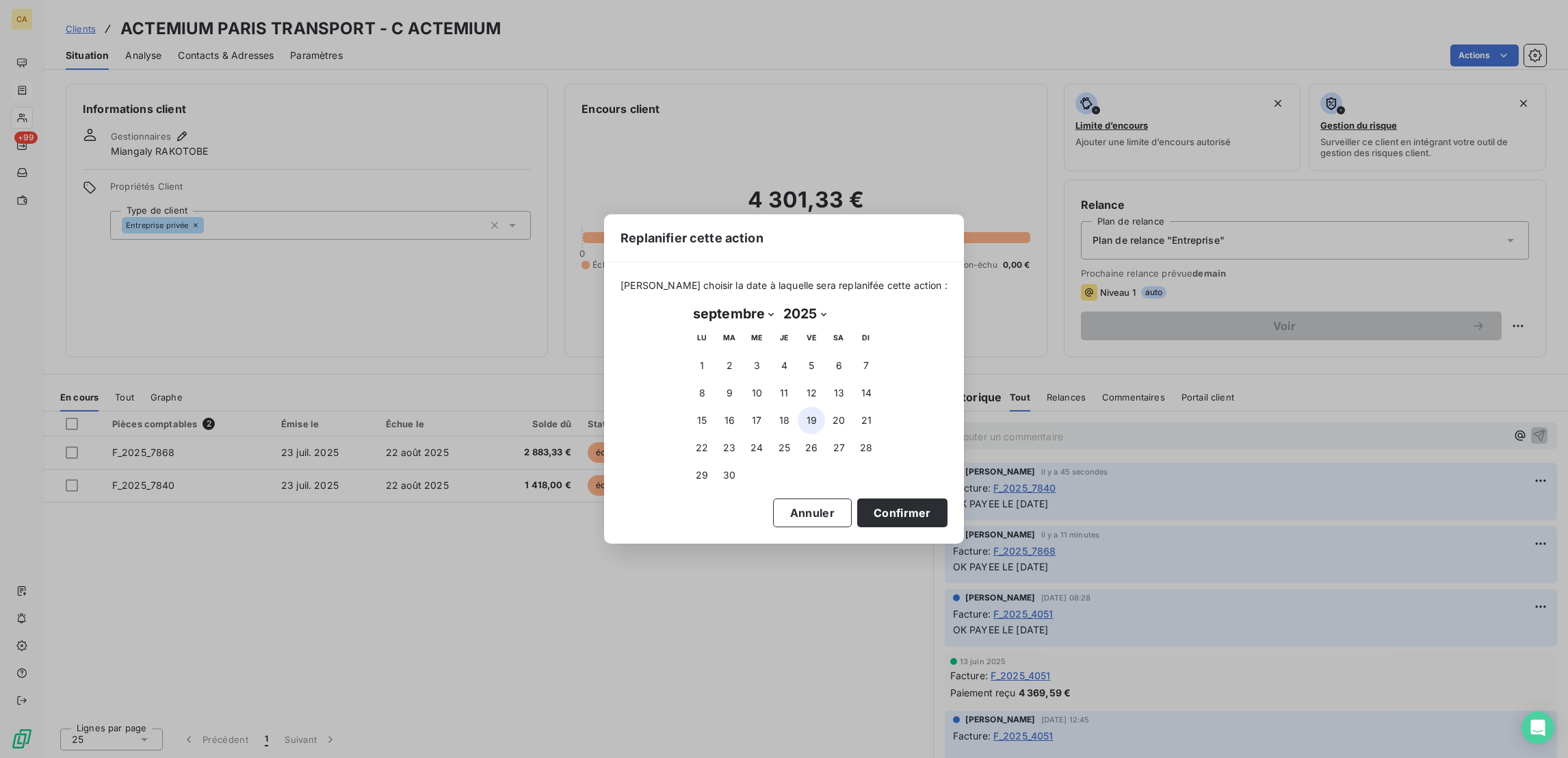
click at [810, 415] on button "19" at bounding box center [812, 420] width 27 height 27
click at [857, 502] on button "Confirmer" at bounding box center [902, 513] width 90 height 29
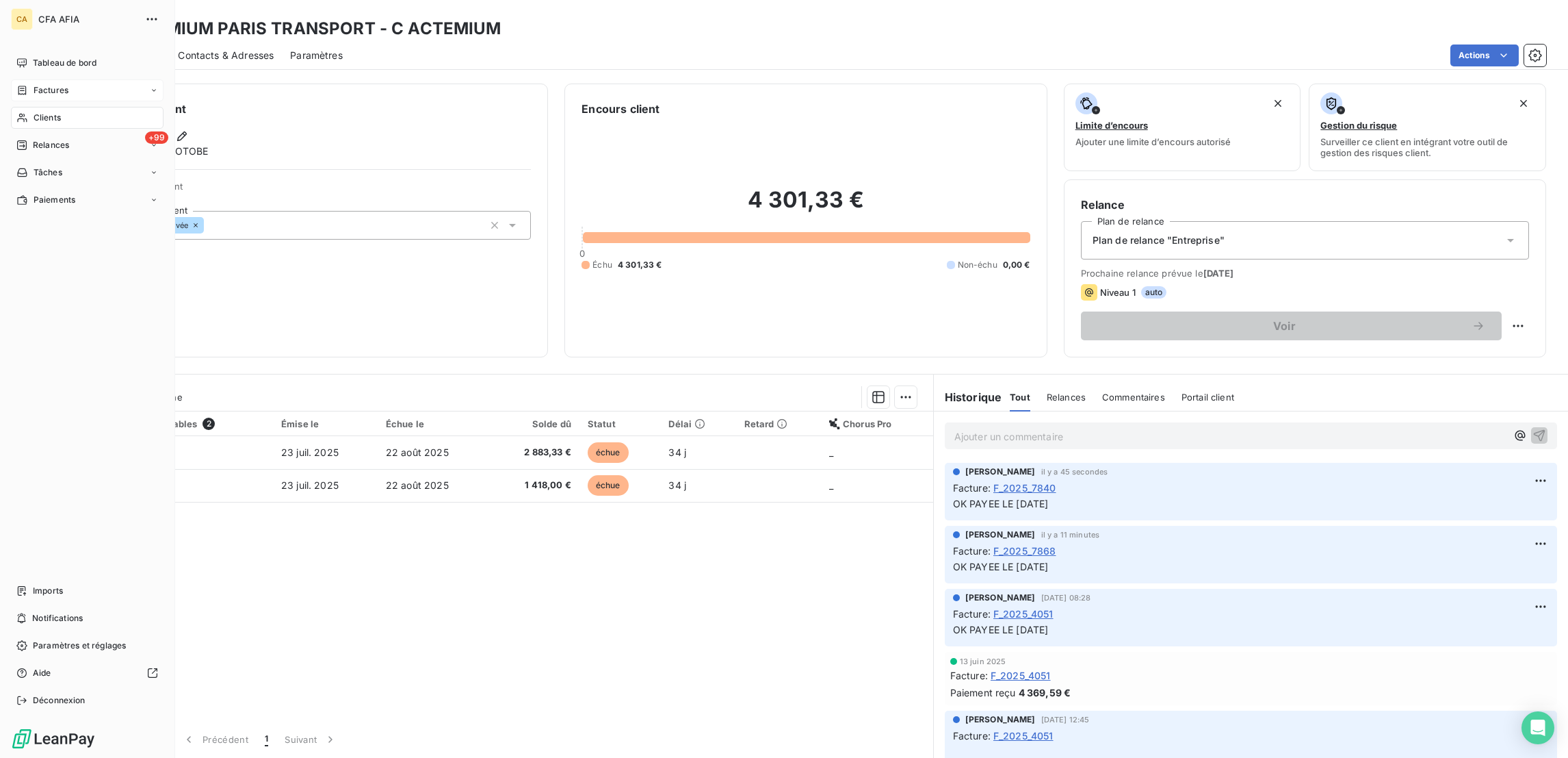
click at [17, 85] on icon at bounding box center [22, 90] width 11 height 11
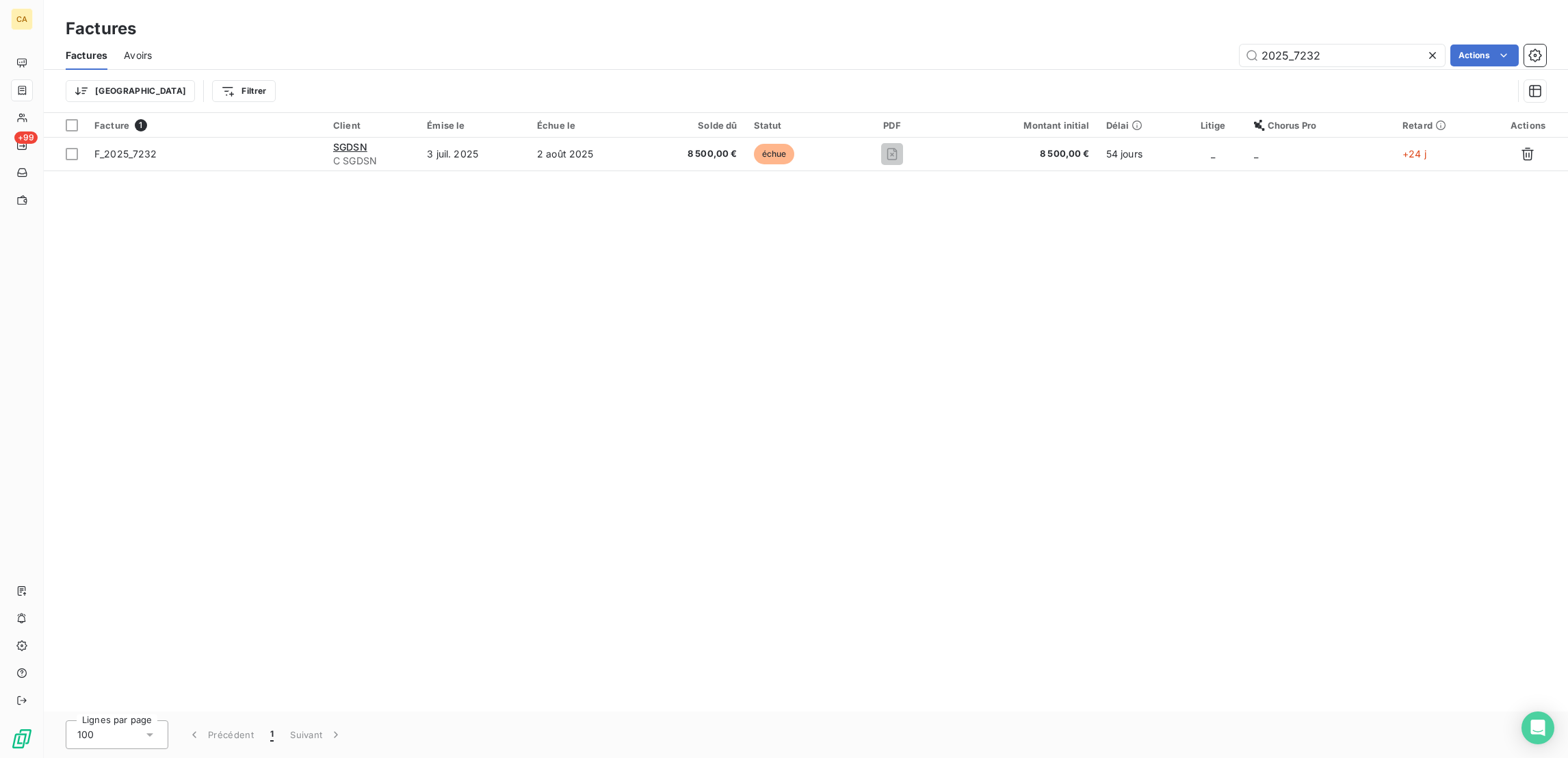
type input "2025_7232"
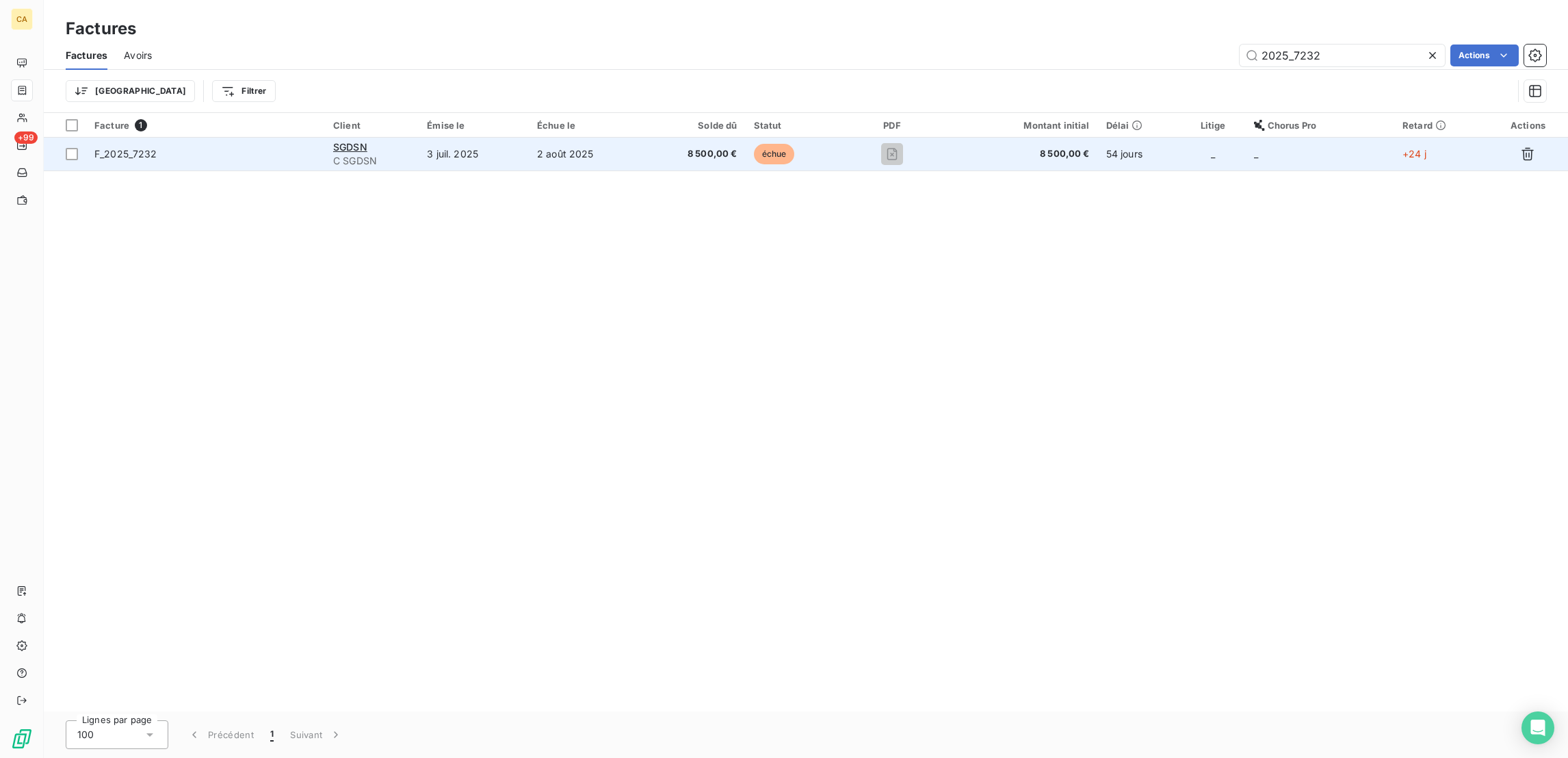
click at [642, 137] on td "2 août 2025" at bounding box center [586, 153] width 114 height 33
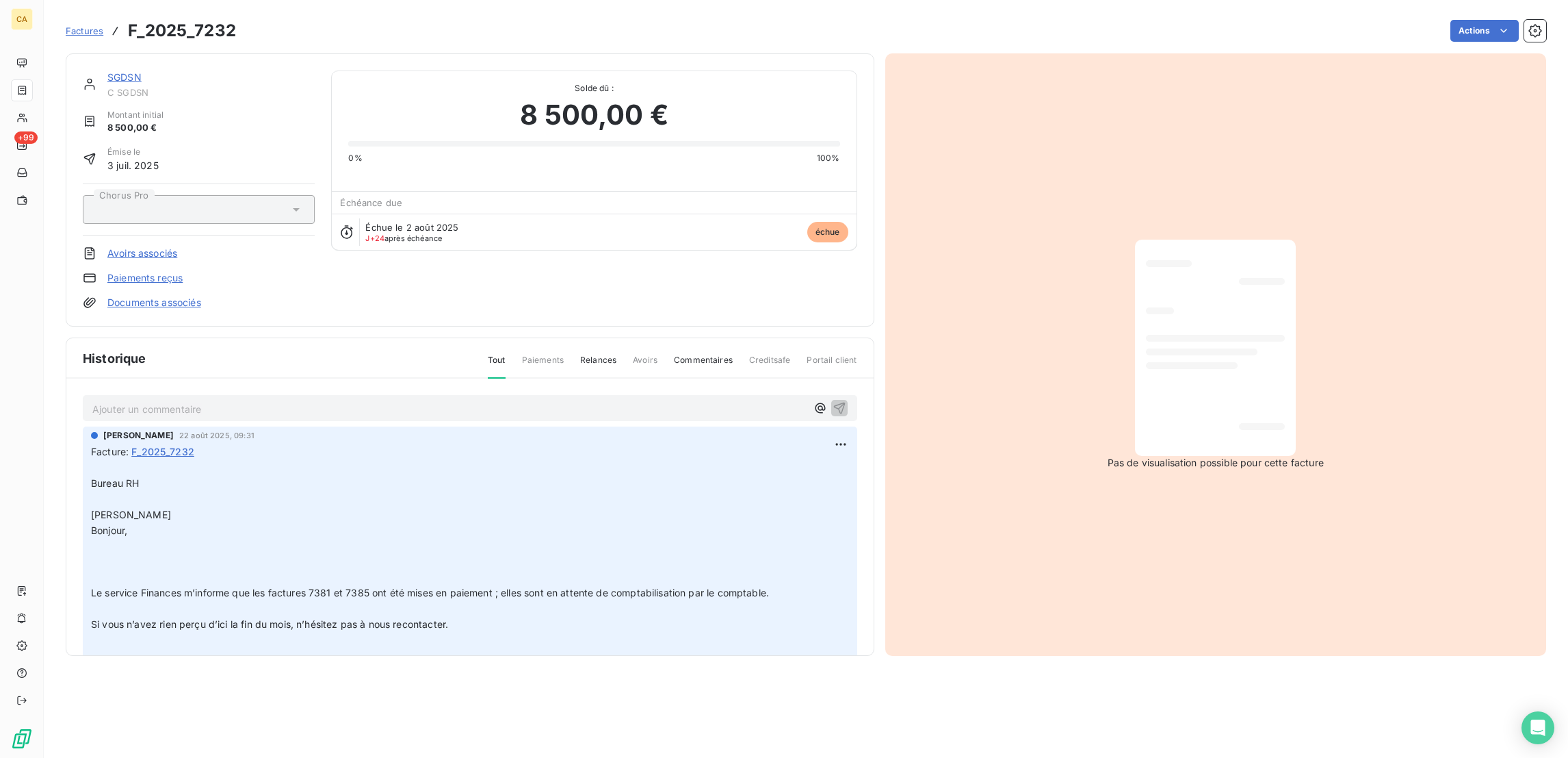
click at [253, 400] on p "Ajouter un commentaire ﻿" at bounding box center [450, 409] width 715 height 17
click at [216, 400] on p "Ajouter un commentaire ﻿" at bounding box center [450, 409] width 715 height 17
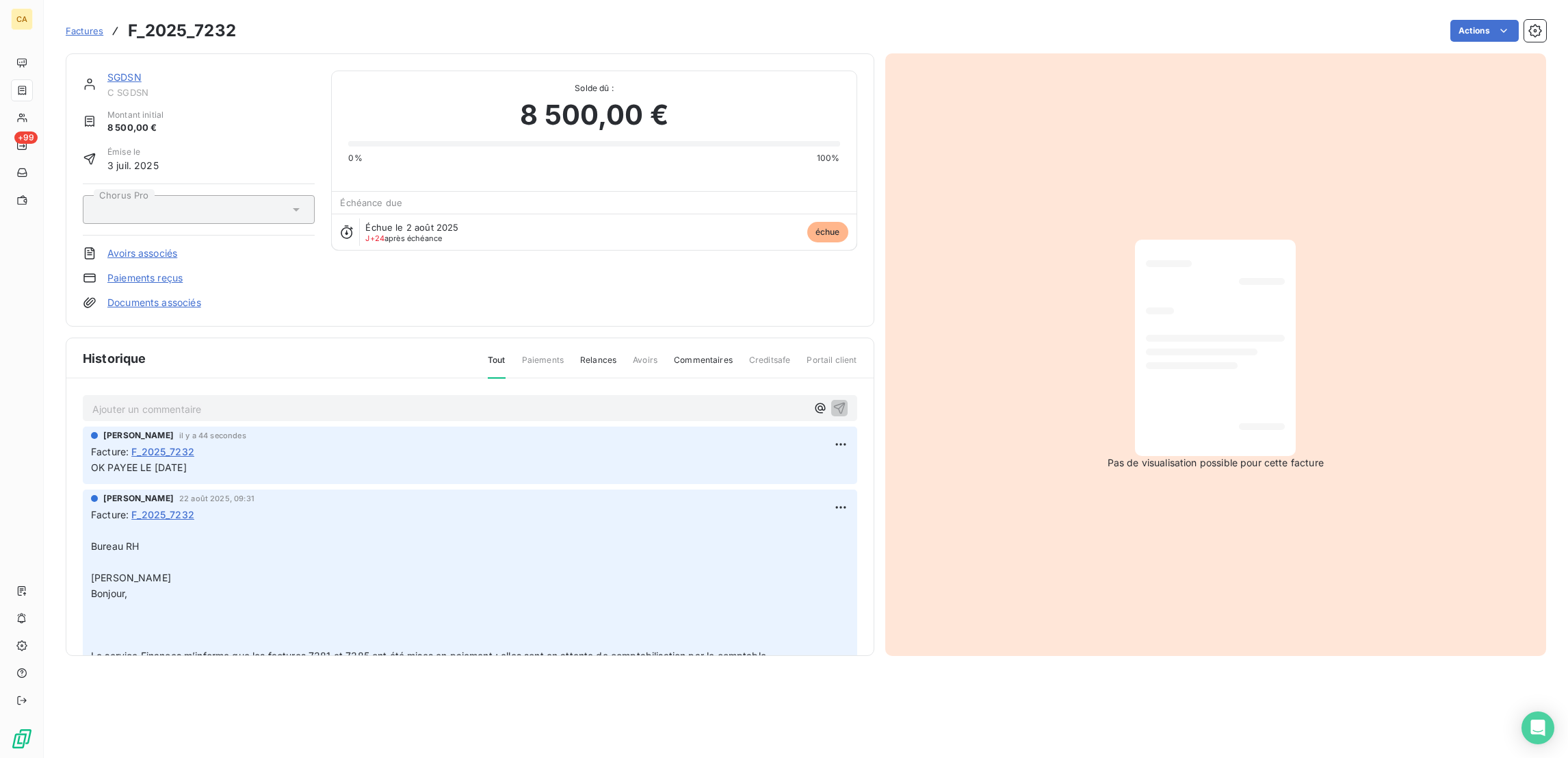
click at [107, 71] on link "SGDSN" at bounding box center [124, 77] width 34 height 11
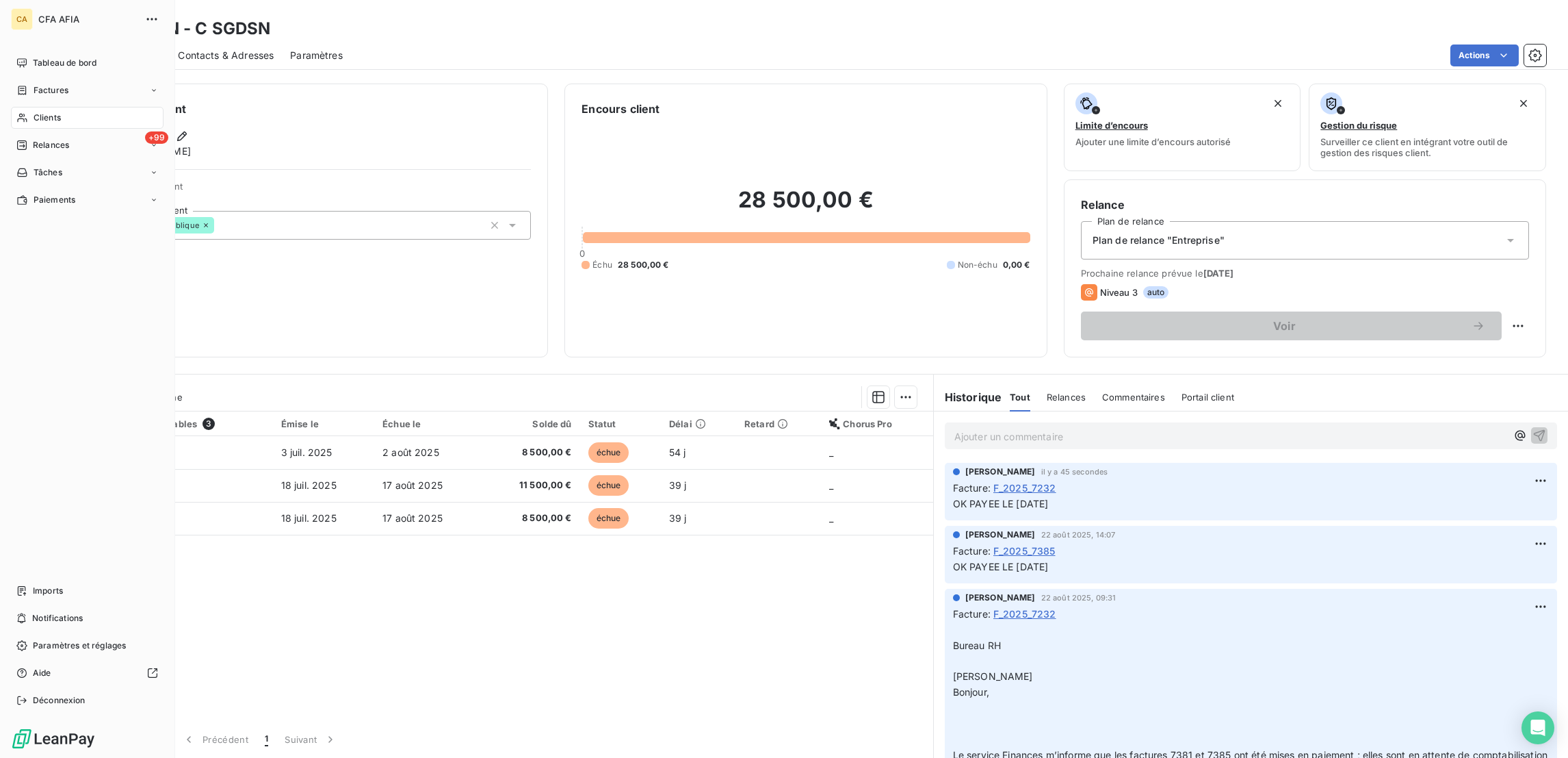
click at [17, 112] on icon at bounding box center [22, 118] width 11 height 11
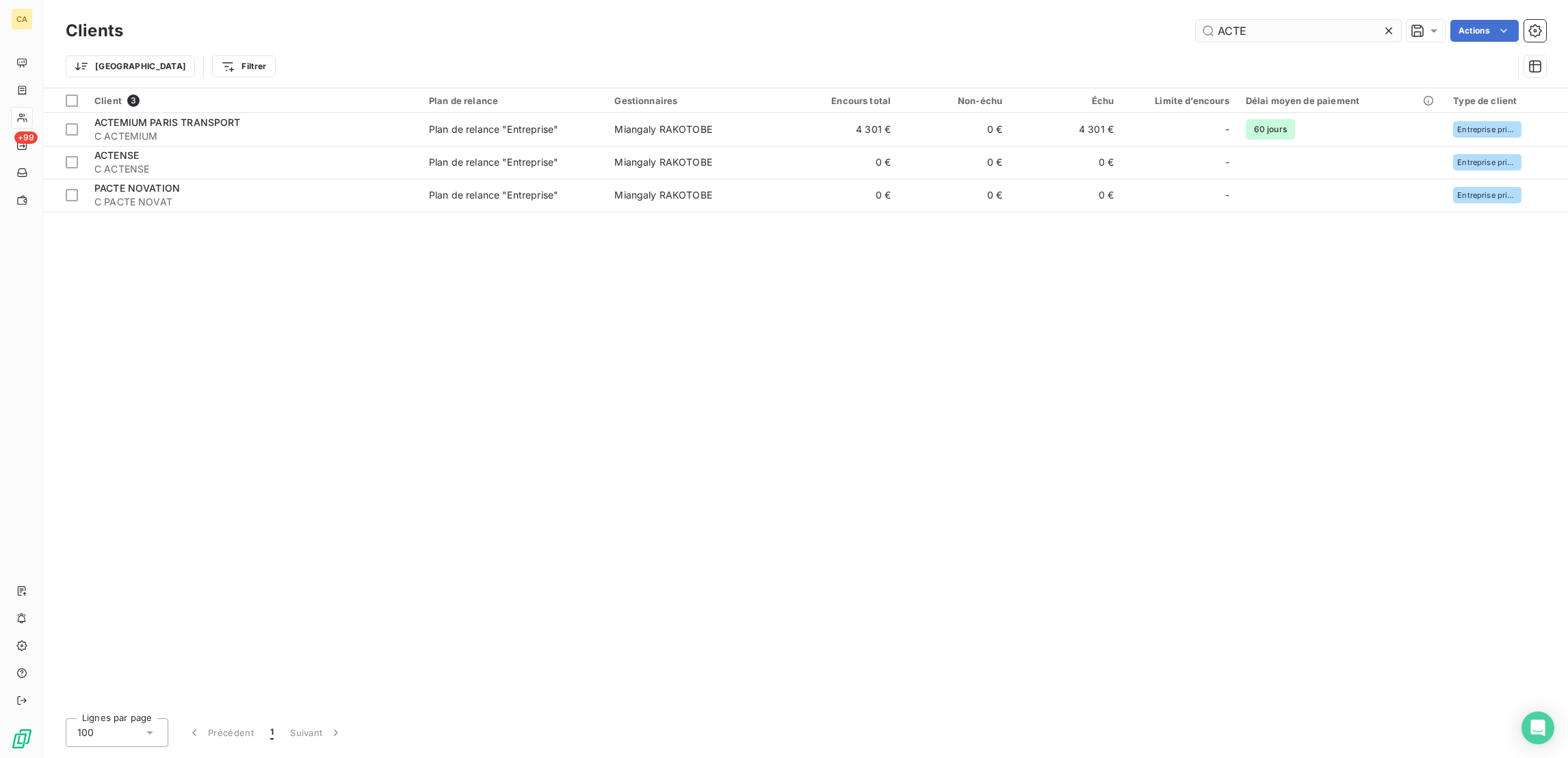
click at [1305, 27] on input "ACTE" at bounding box center [1298, 30] width 205 height 22
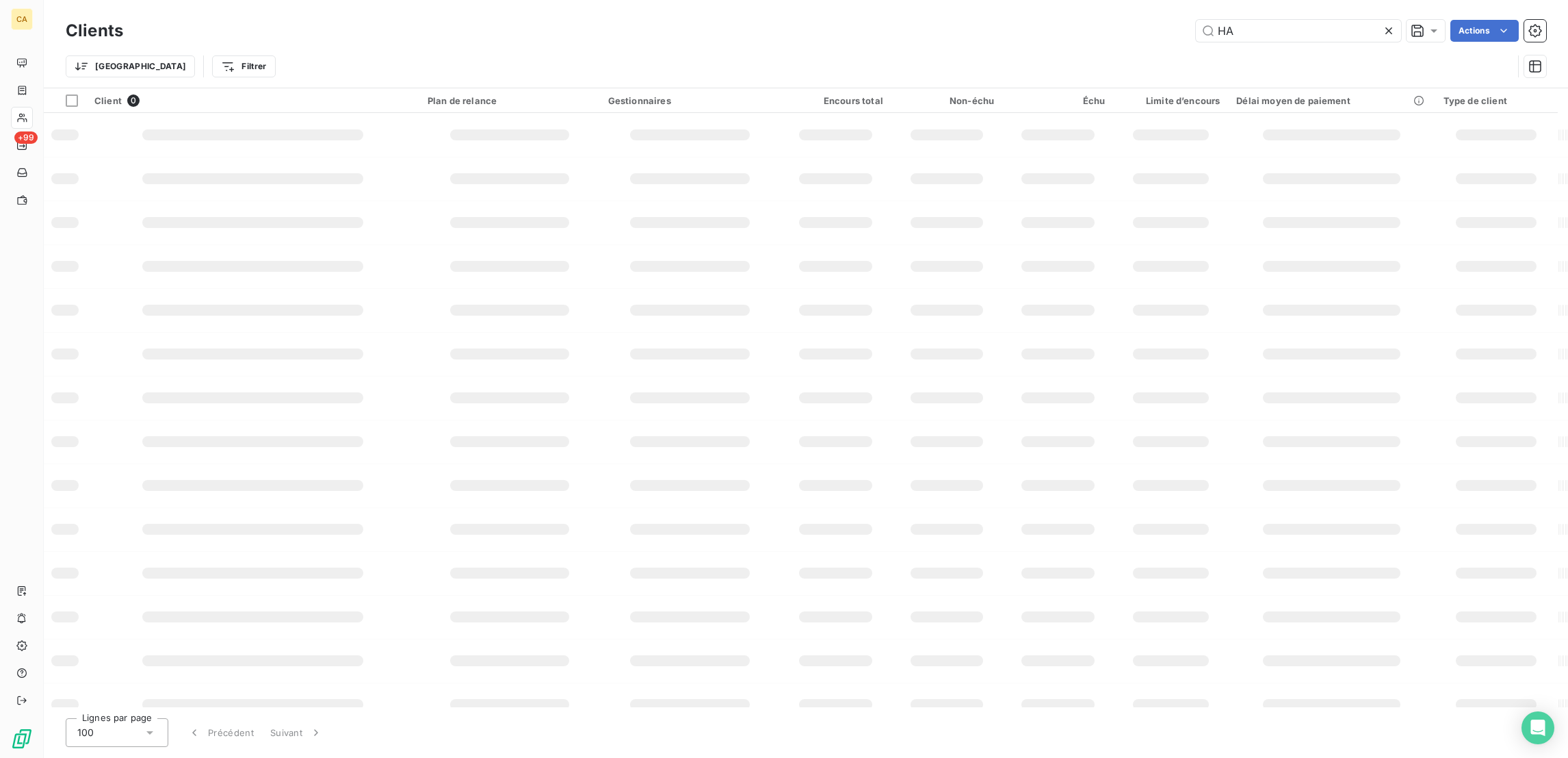
type input "H"
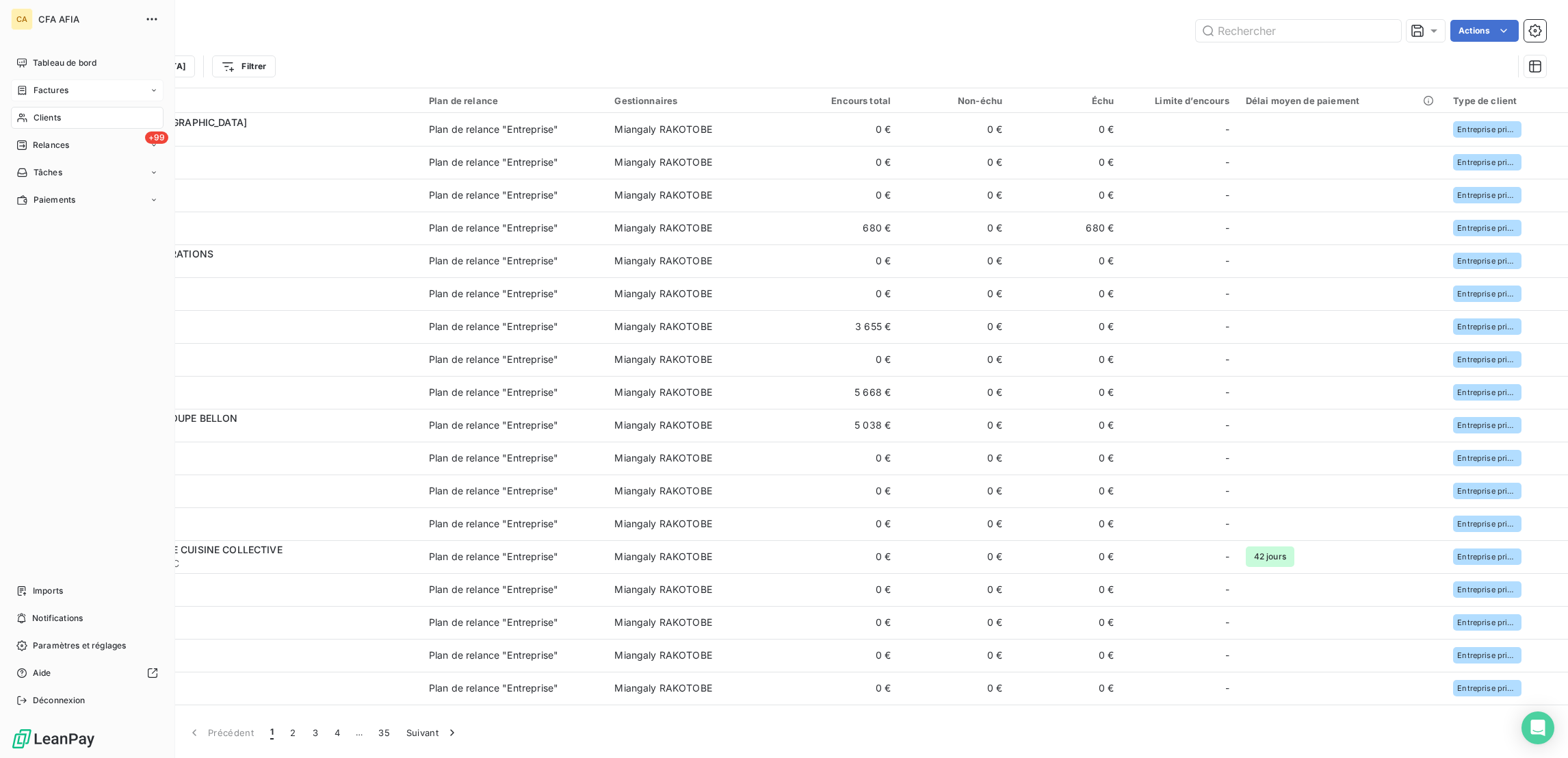
click at [52, 84] on span "Factures" at bounding box center [51, 90] width 35 height 12
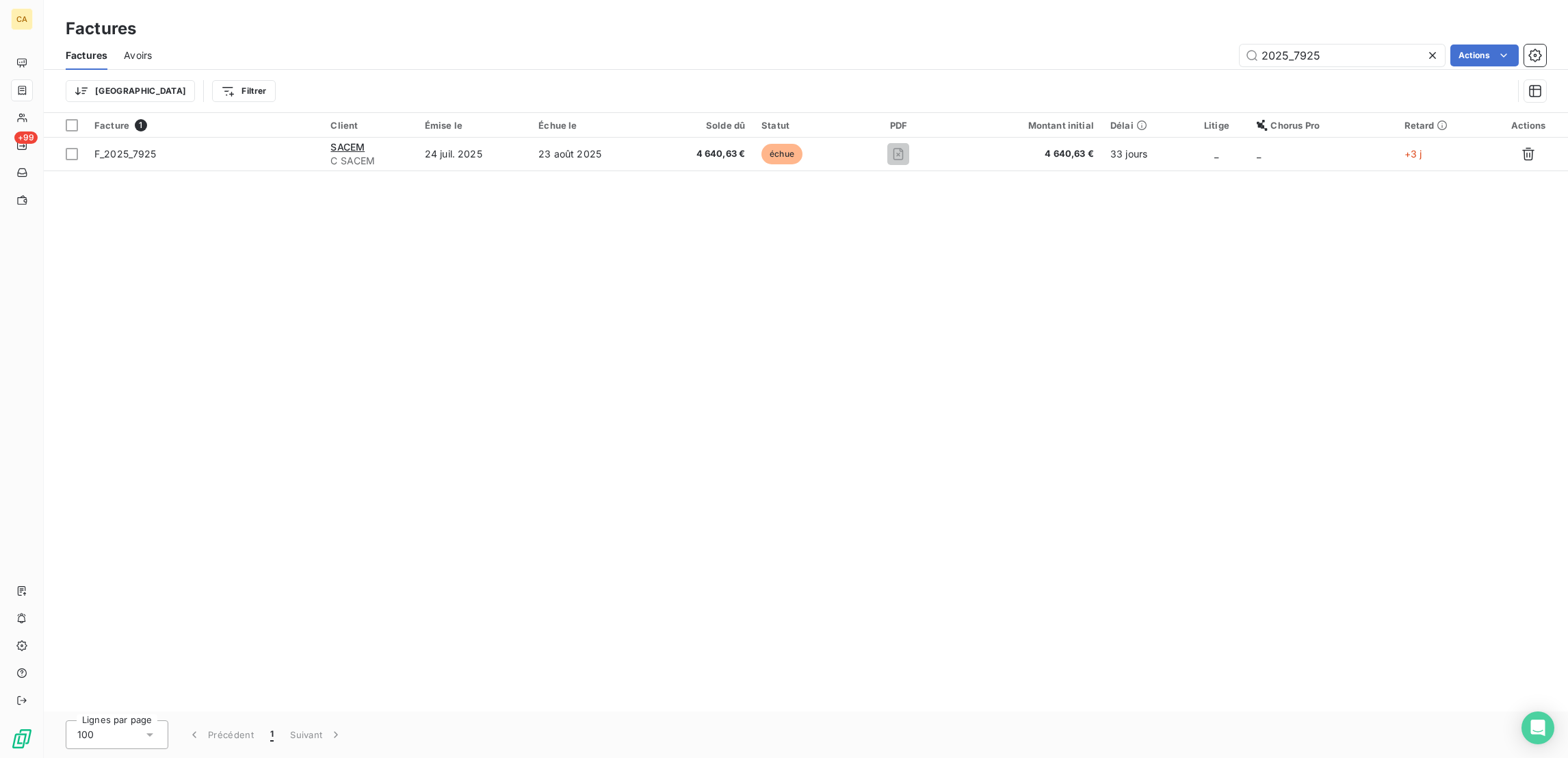
type input "2025_7925"
click at [621, 144] on div "Facture 1 Client Émise le Échue le Solde dû Statut PDF Montant initial Délai Li…" at bounding box center [806, 412] width 1525 height 599
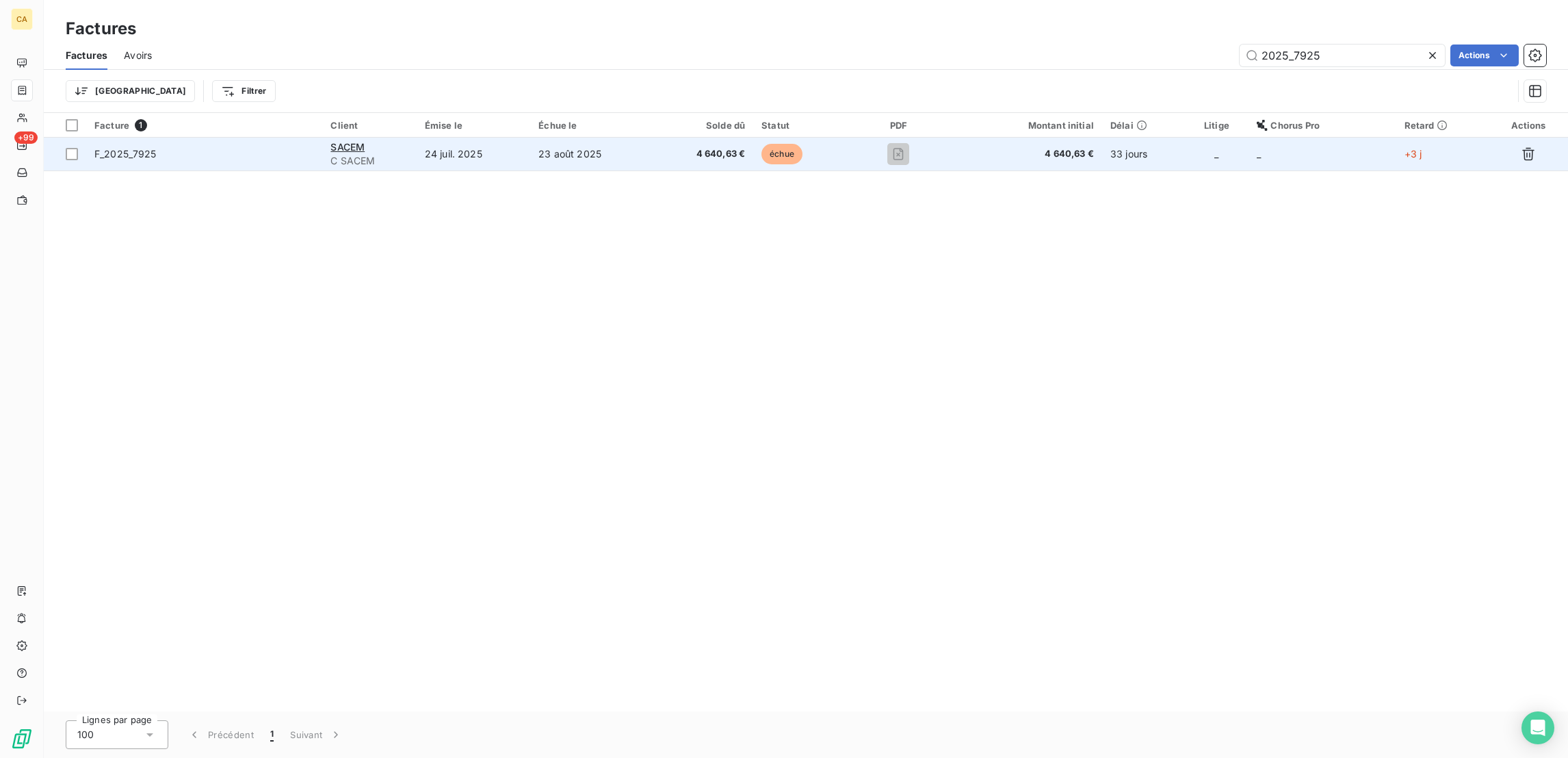
click at [633, 137] on td "23 août 2025" at bounding box center [591, 153] width 122 height 33
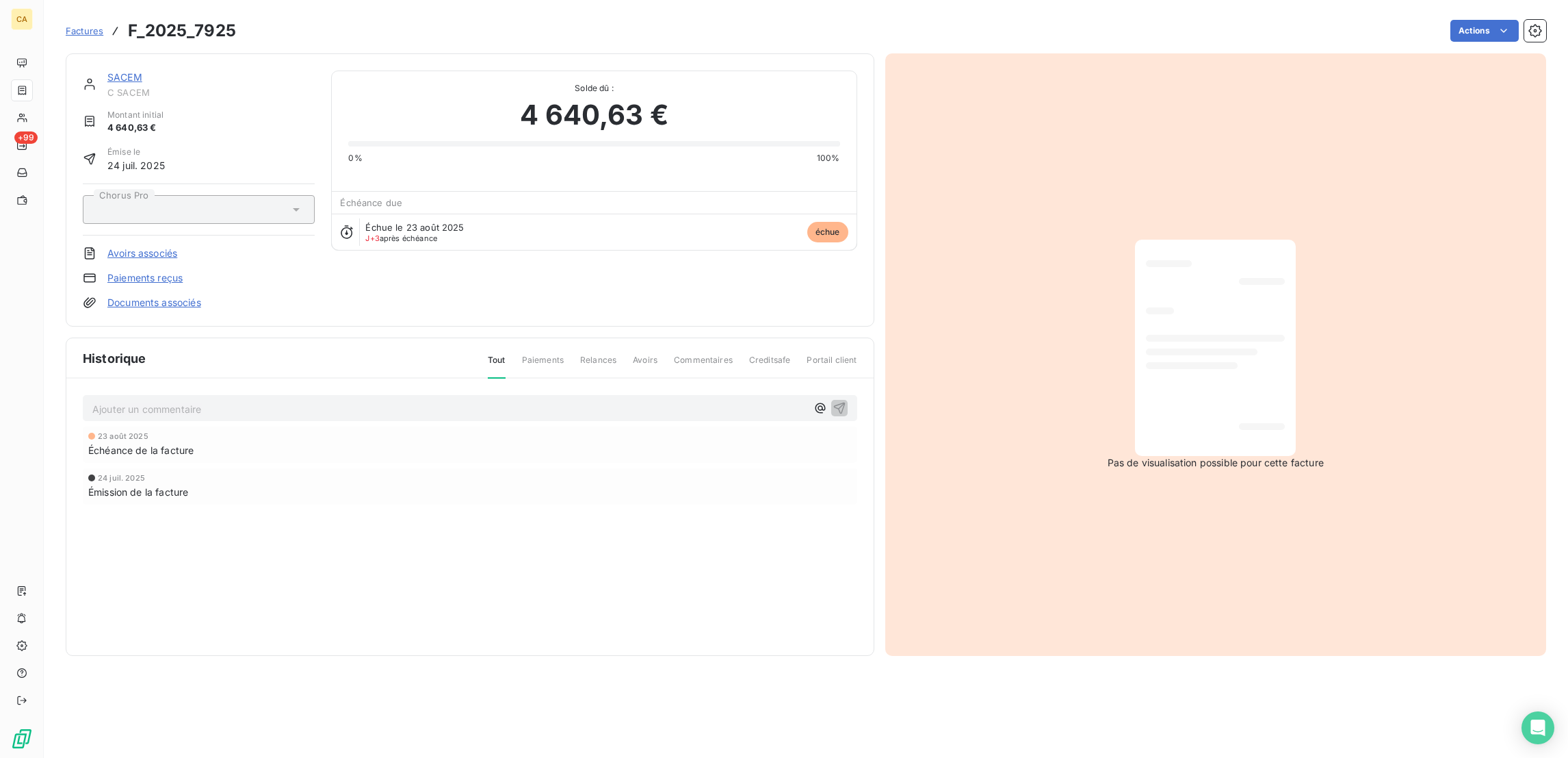
click at [401, 400] on p "Ajouter un commentaire ﻿" at bounding box center [450, 409] width 715 height 17
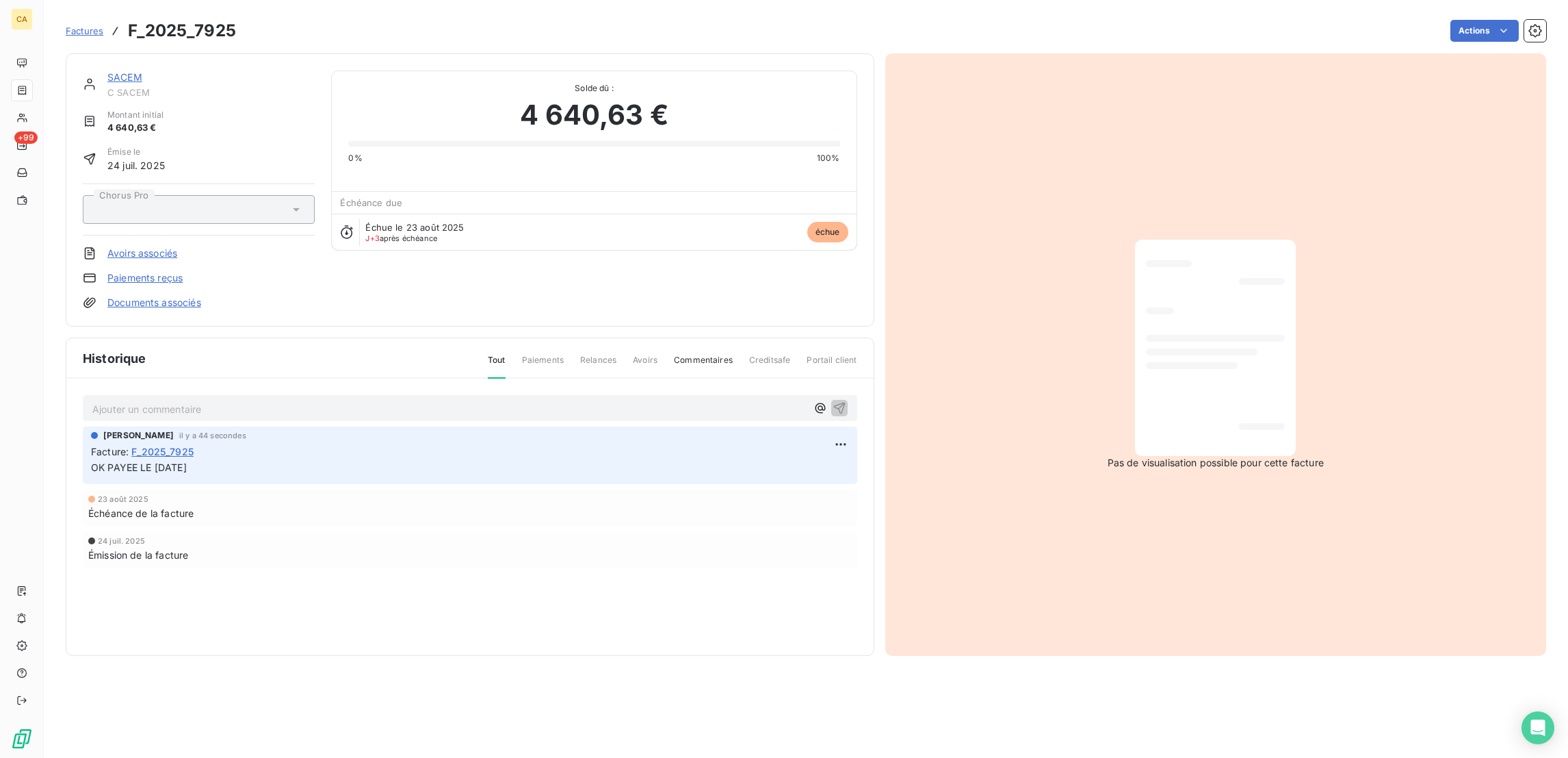
click at [108, 53] on div "SACEM C SACEM Montant initial 4 640,63 € Émise le [DATE] Chorus Pro Avoirs asso…" at bounding box center [470, 190] width 809 height 273
click at [110, 71] on link "SACEM" at bounding box center [125, 77] width 35 height 11
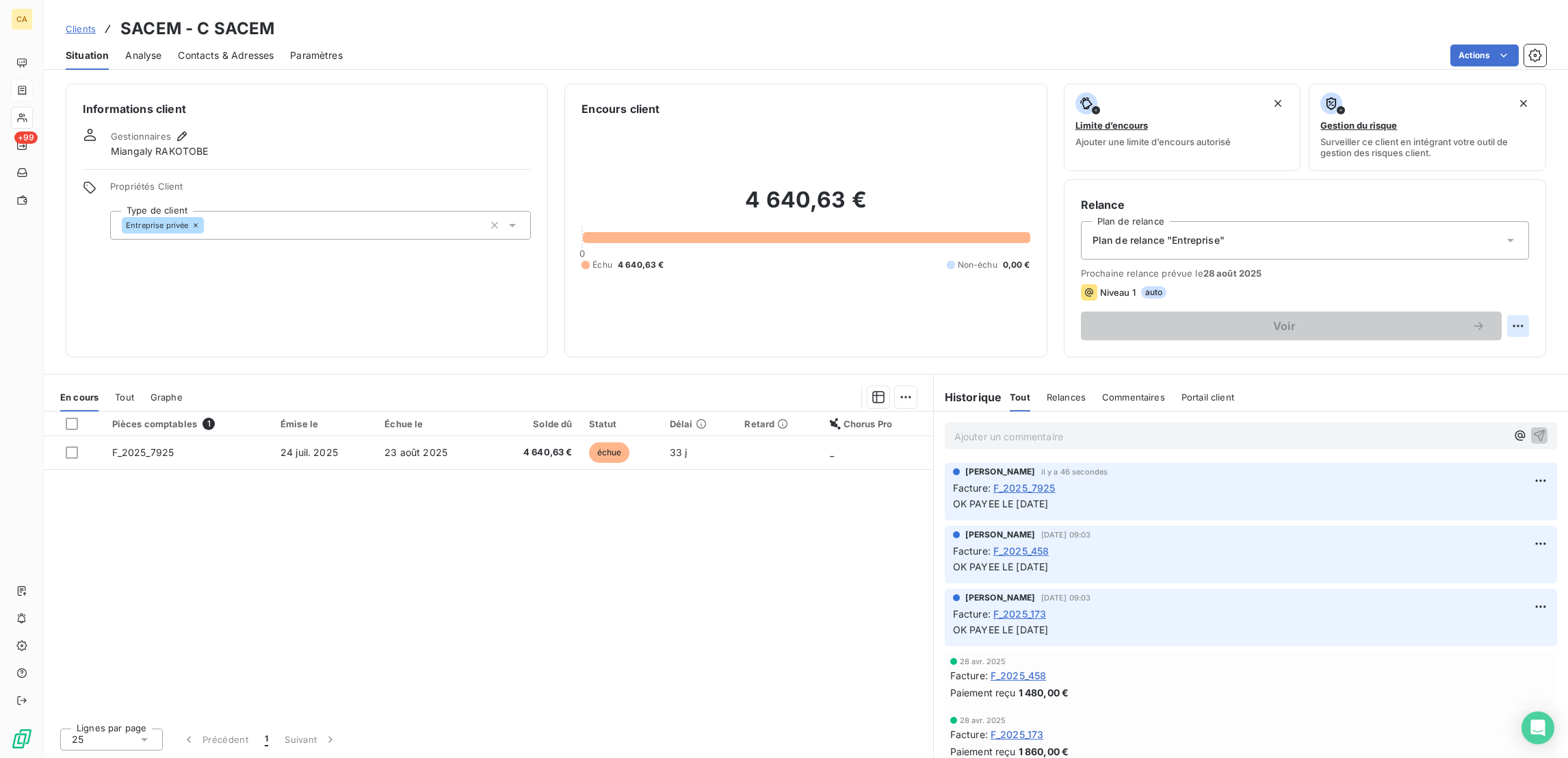
click at [1519, 264] on html "CA +99 Clients SACEM - C SACEM Situation Analyse Contacts & Adresses Paramètres…" at bounding box center [784, 379] width 1568 height 758
click at [1513, 292] on div "Replanifier cette action" at bounding box center [1476, 298] width 122 height 22
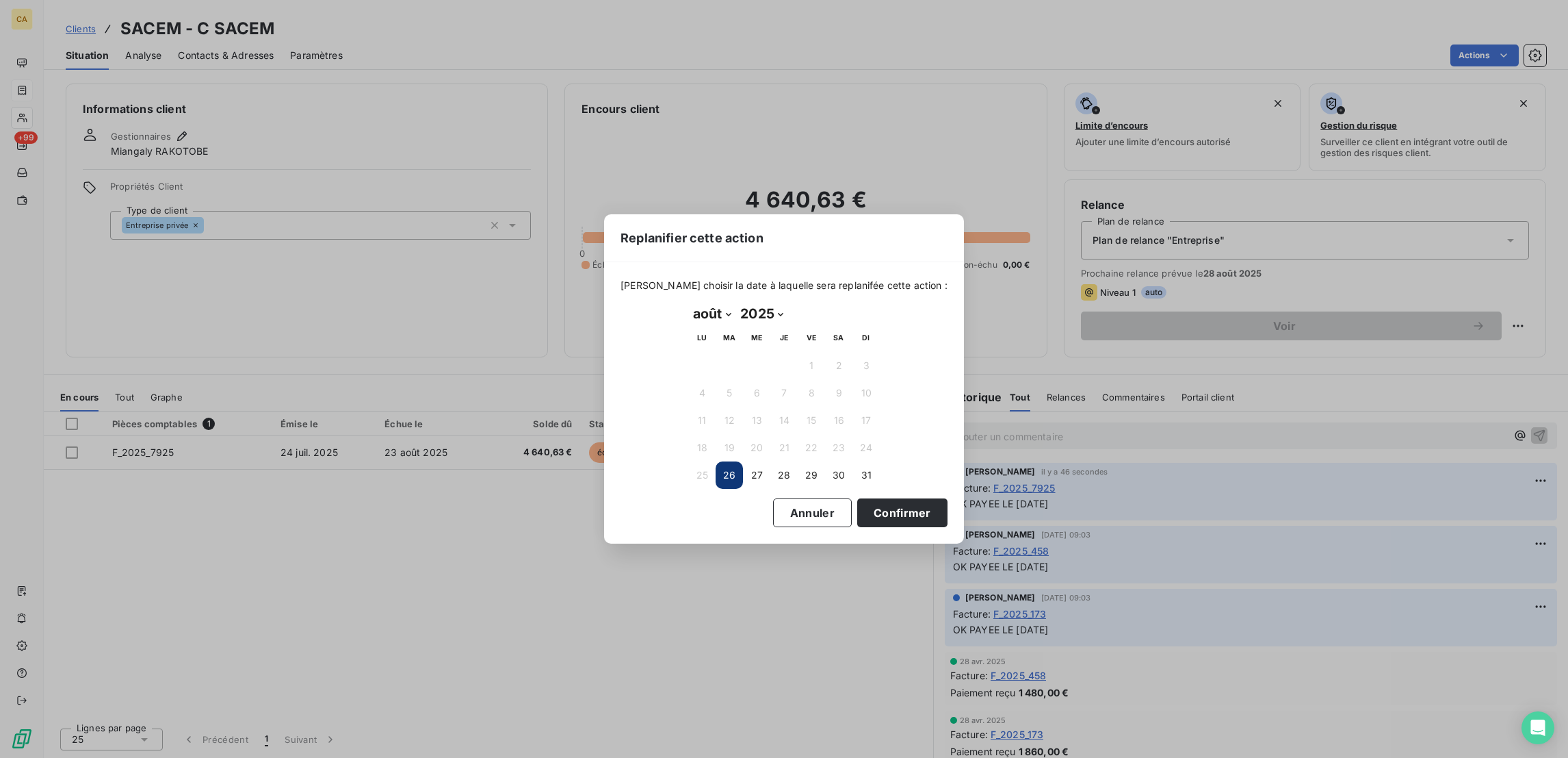
click at [702, 314] on select "janvier février mars avril mai juin juillet août septembre octobre novembre déc…" at bounding box center [712, 313] width 47 height 22
click at [689, 303] on select "janvier février mars avril mai juin juillet août septembre octobre novembre déc…" at bounding box center [712, 313] width 47 height 22
click at [834, 424] on button "18" at bounding box center [839, 420] width 27 height 27
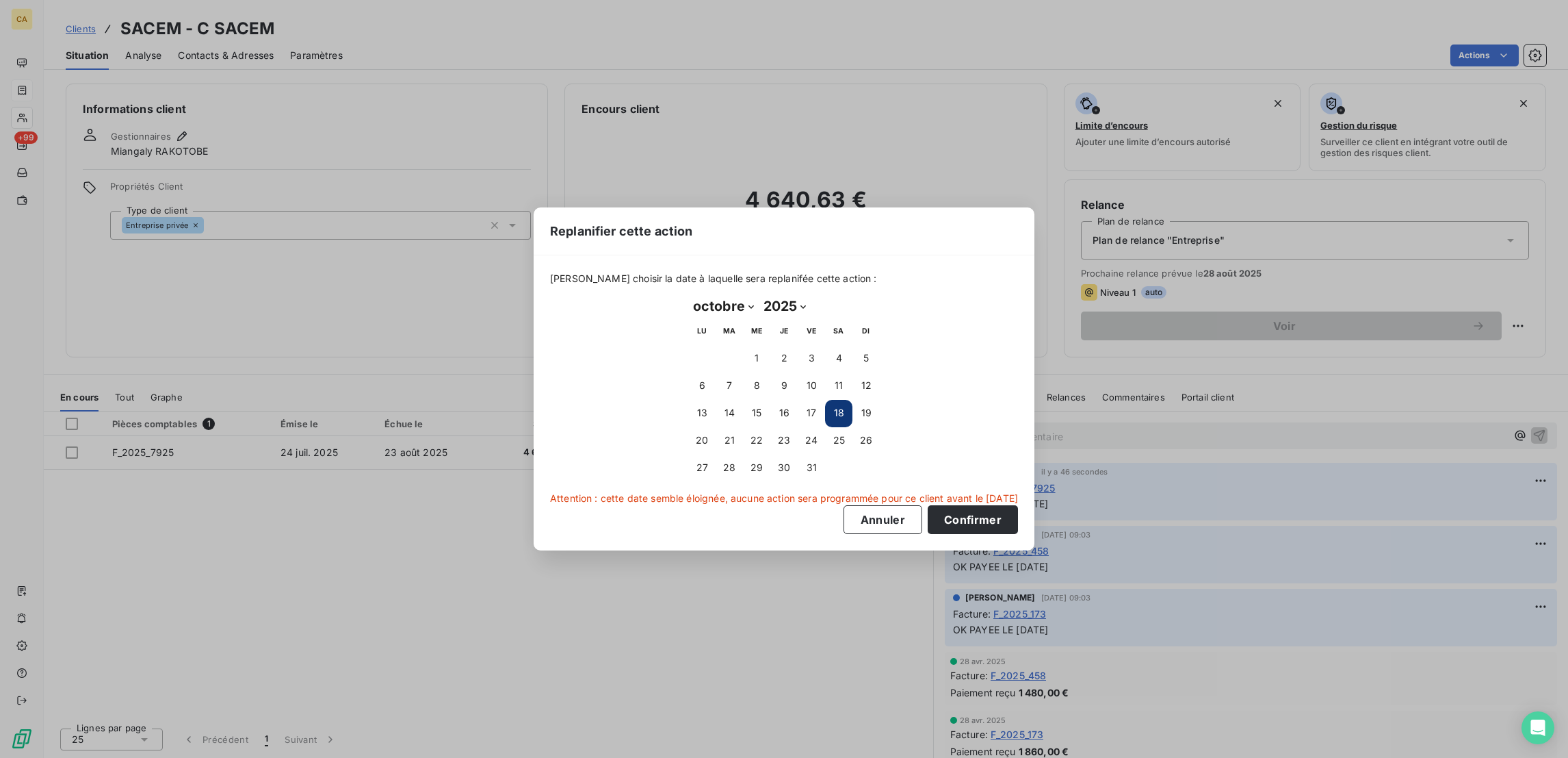
click at [759, 314] on select "2025 2026 2027 2028 2029 2030 2031 2032 2033 2034 2035" at bounding box center [784, 305] width 52 height 22
drag, startPoint x: 738, startPoint y: 313, endPoint x: 680, endPoint y: 311, distance: 58.0
click at [730, 313] on select "janvier février mars avril mai juin juillet août septembre octobre novembre déc…" at bounding box center [724, 305] width 71 height 22
select select "8"
click at [689, 298] on select "janvier février mars avril mai juin juillet août septembre octobre novembre déc…" at bounding box center [724, 305] width 71 height 22
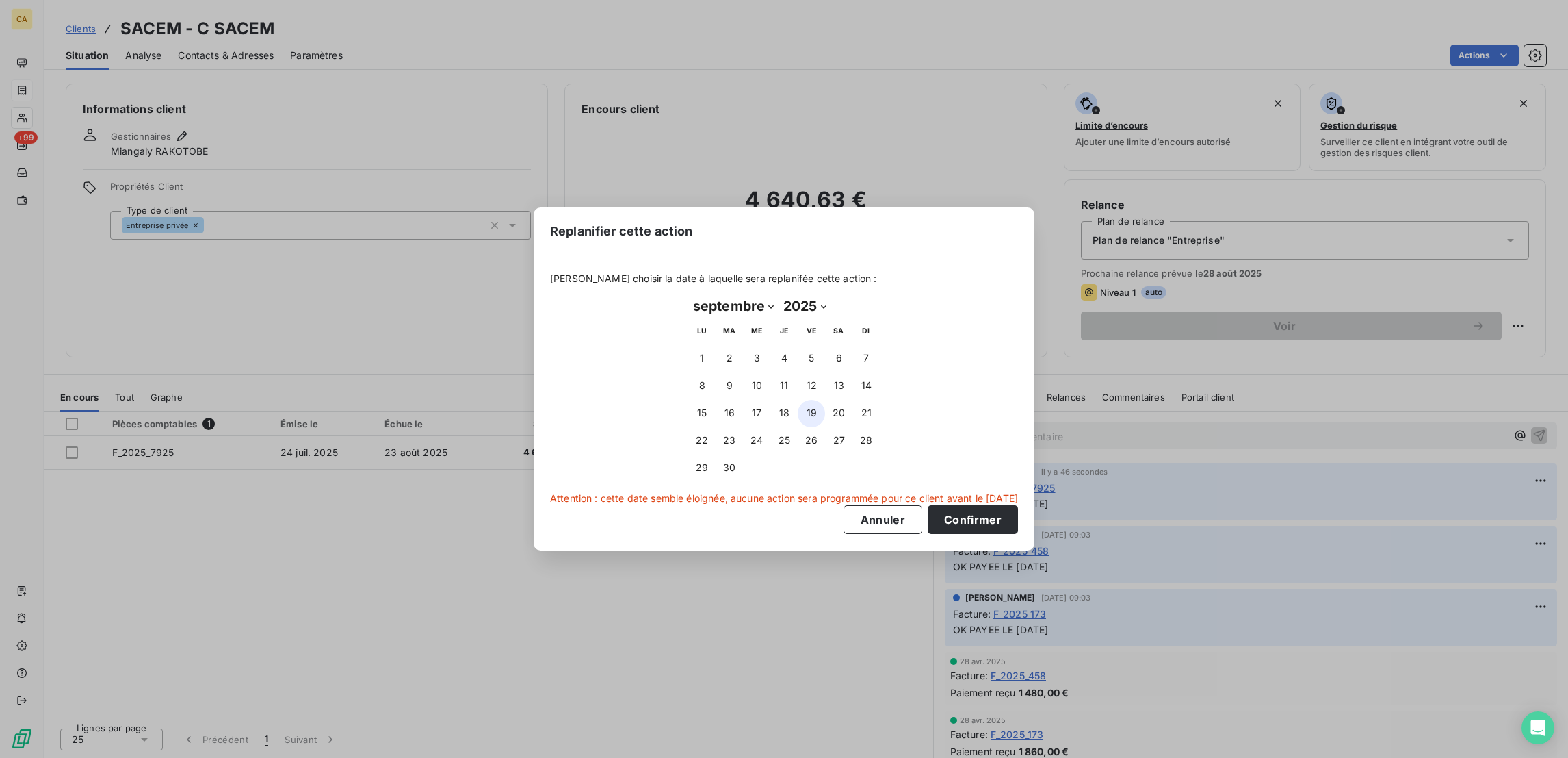
click at [809, 409] on button "19" at bounding box center [812, 413] width 27 height 27
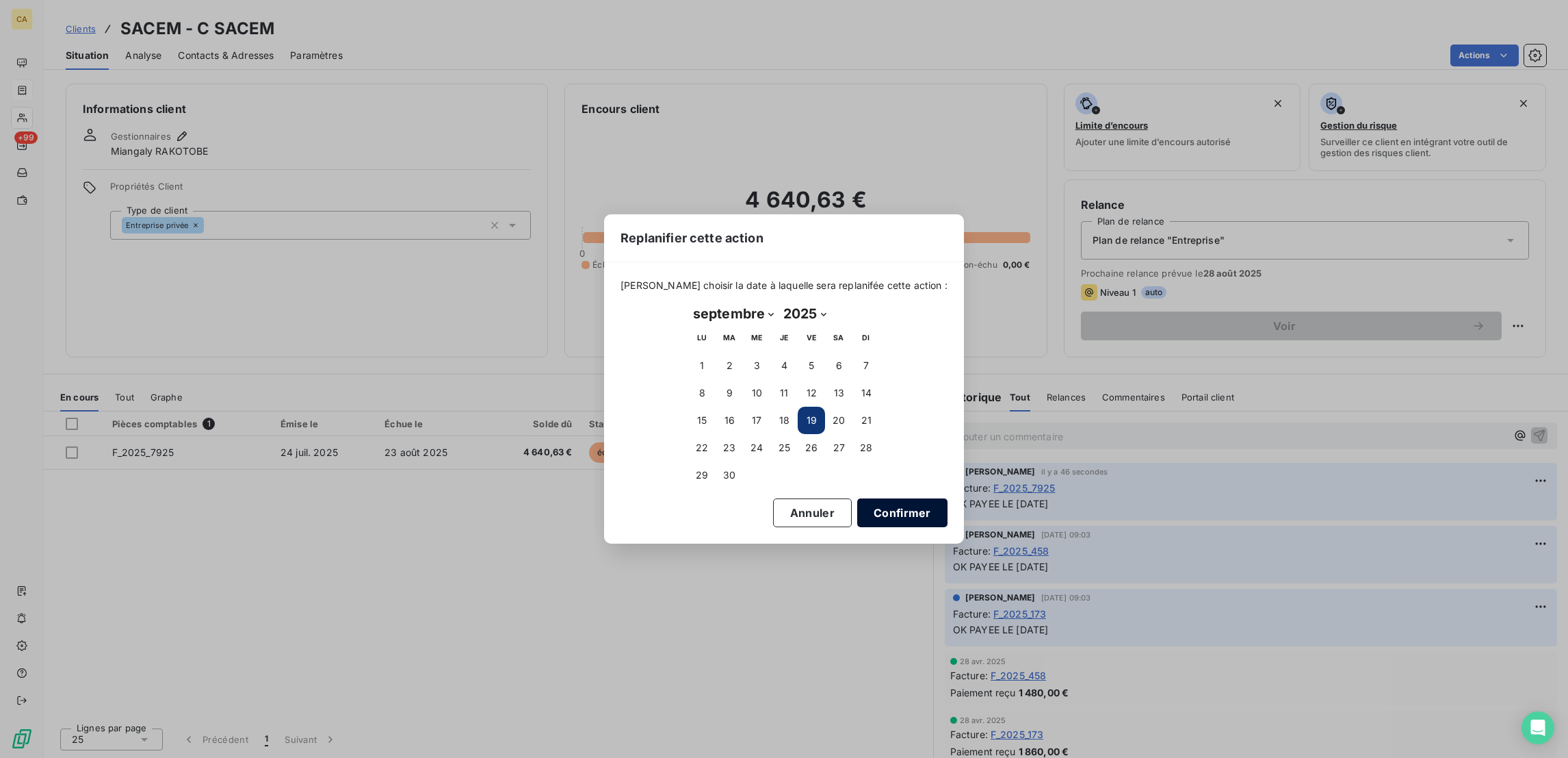
click at [882, 500] on button "Confirmer" at bounding box center [902, 513] width 90 height 29
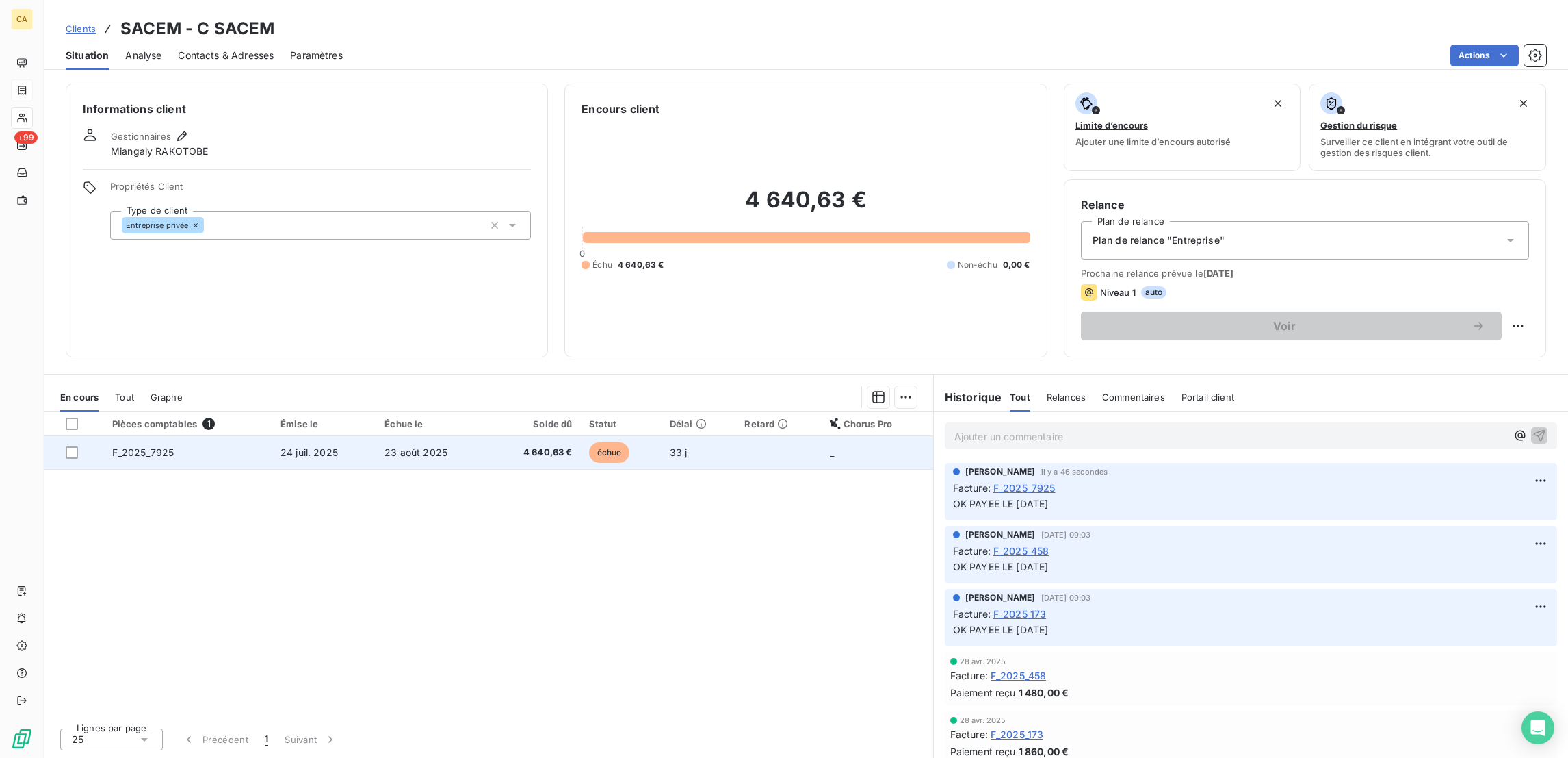
click at [629, 436] on td "échue" at bounding box center [621, 452] width 80 height 33
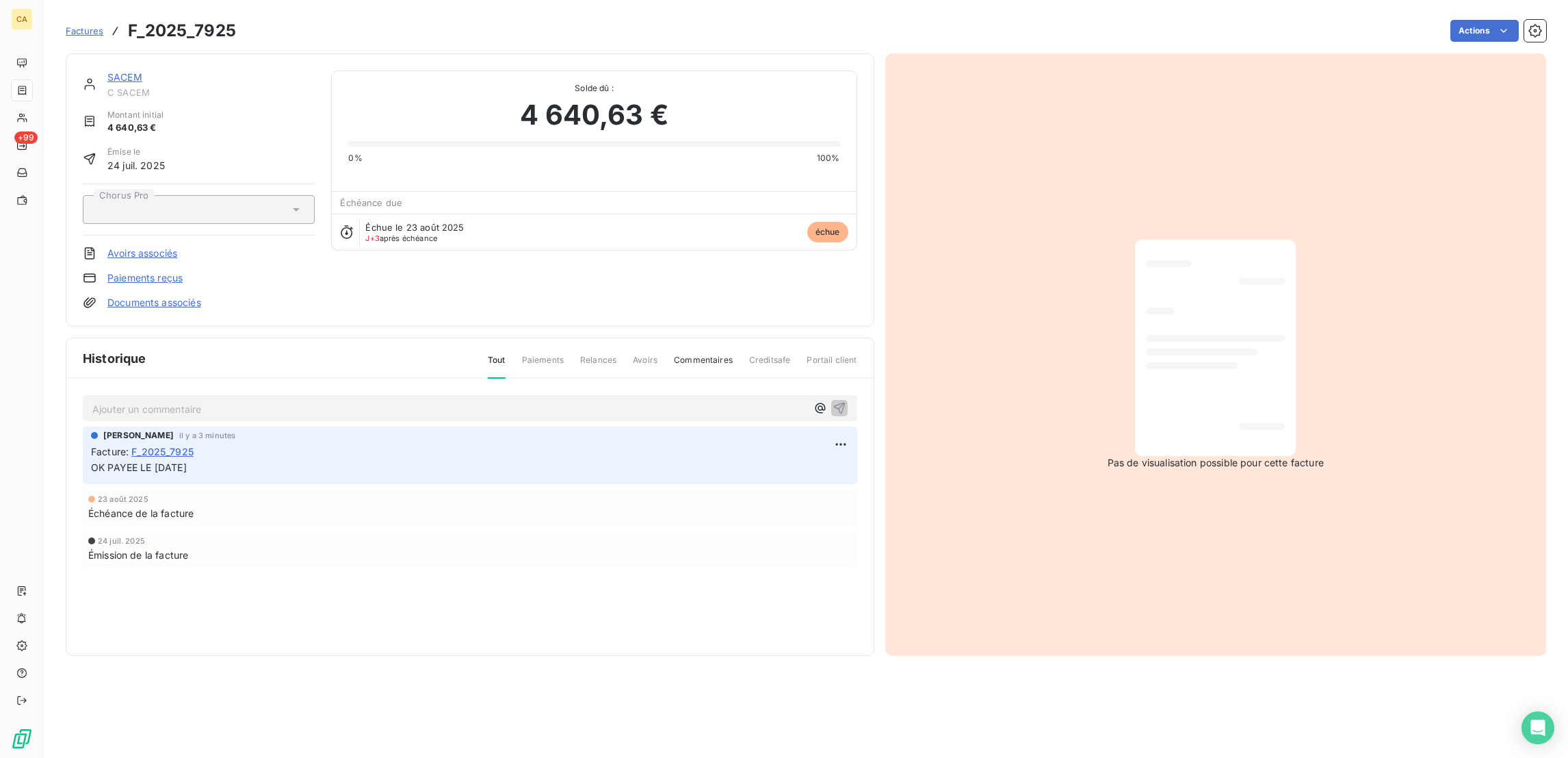
click at [1312, 363] on div "Pas de visualisation possible pour cette facture" at bounding box center [1216, 354] width 661 height 602
